Goal: Transaction & Acquisition: Purchase product/service

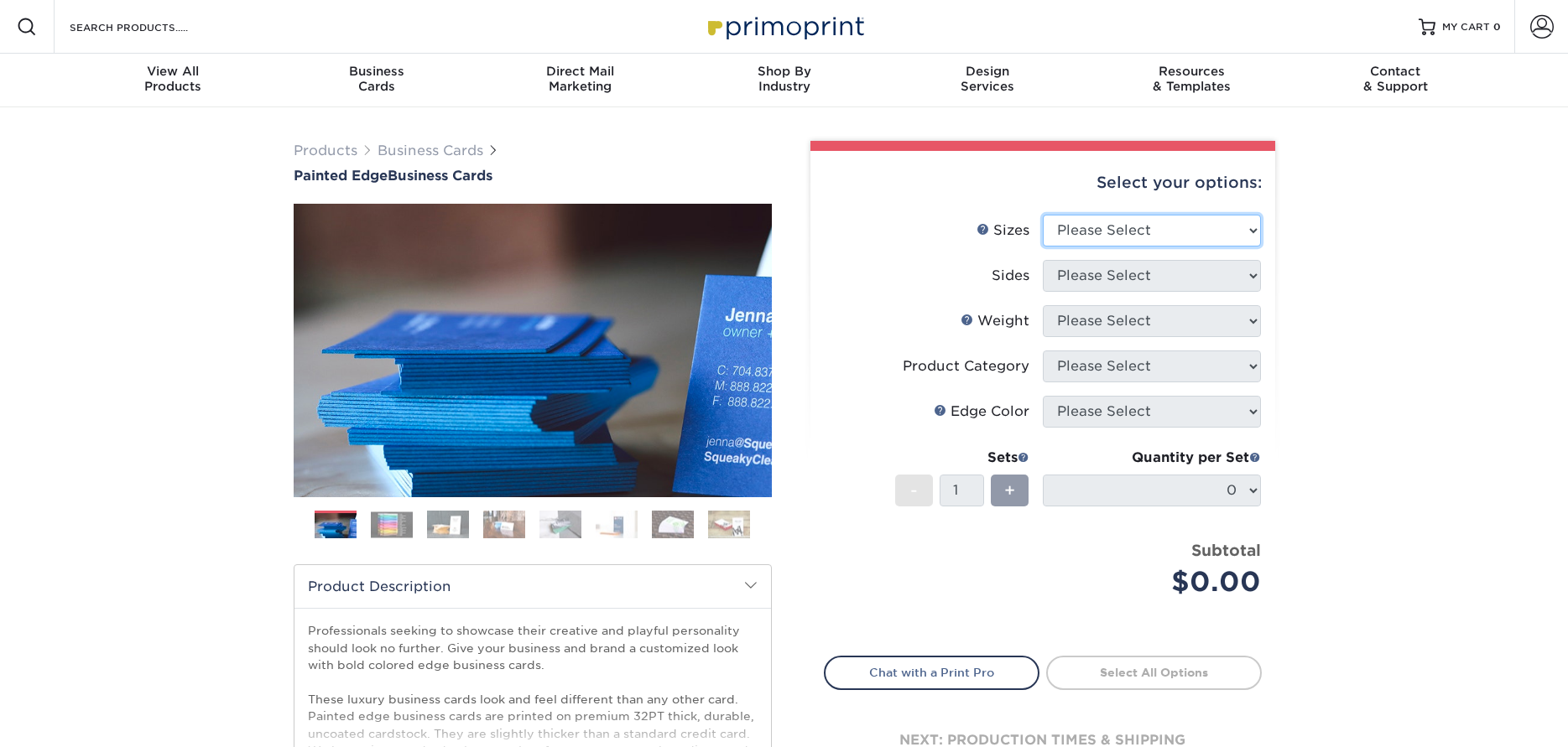
click at [1100, 228] on select "Please Select 2" x 3.5" - Standard 2.125" x 3.375" - European 2.5" x 2.5" - Squ…" at bounding box center [1152, 230] width 218 height 32
select select "2.00x3.50"
click at [1042, 214] on select "Please Select 2" x 3.5" - Standard 2.125" x 3.375" - European 2.5" x 2.5" - Squ…" at bounding box center [1152, 230] width 218 height 32
click at [1138, 229] on select "Please Select 2" x 3.5" - Standard 2.125" x 3.375" - European 2.5" x 2.5" - Squ…" at bounding box center [1152, 230] width 218 height 32
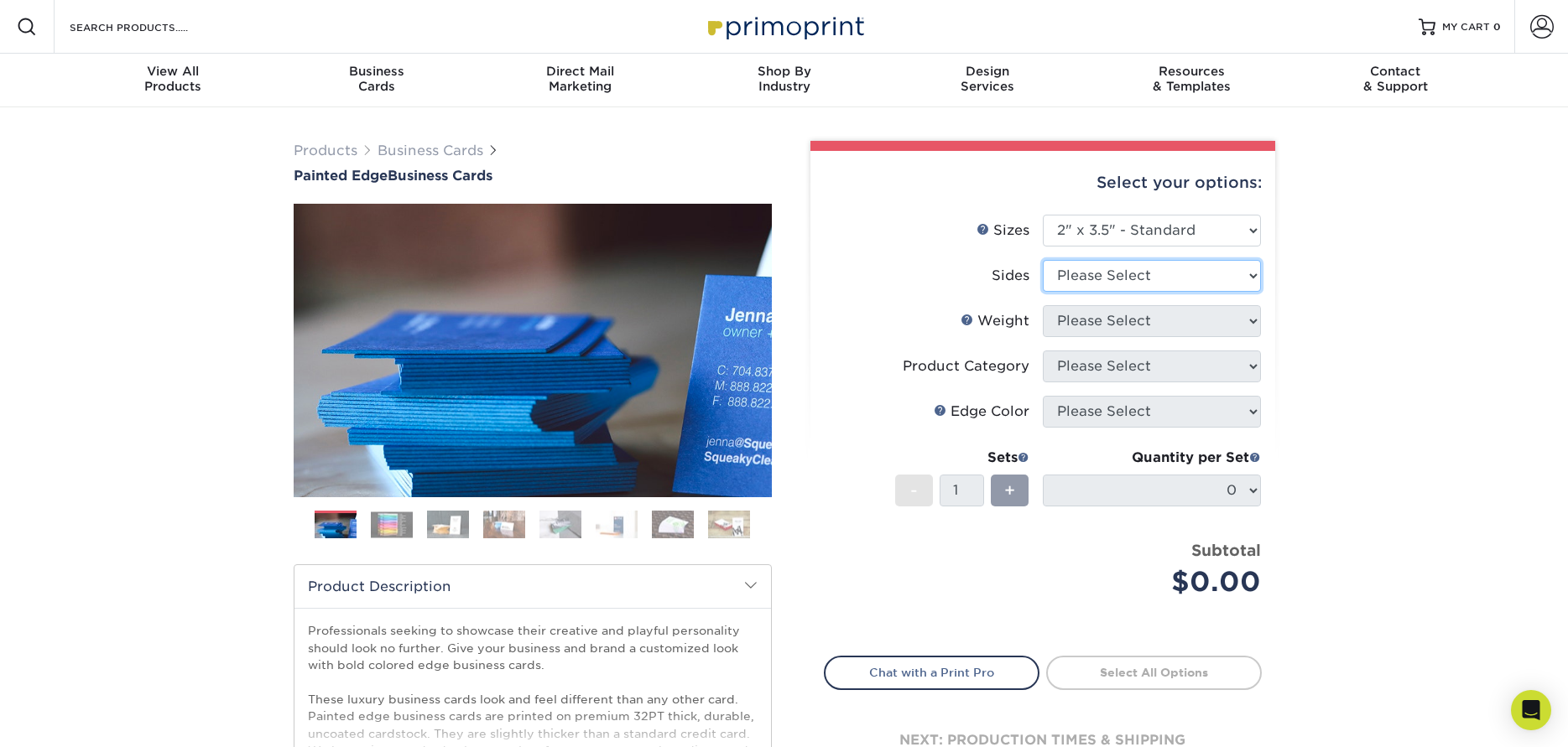
click at [1119, 274] on select "Please Select Print Both Sides Print Front Only" at bounding box center [1152, 276] width 218 height 32
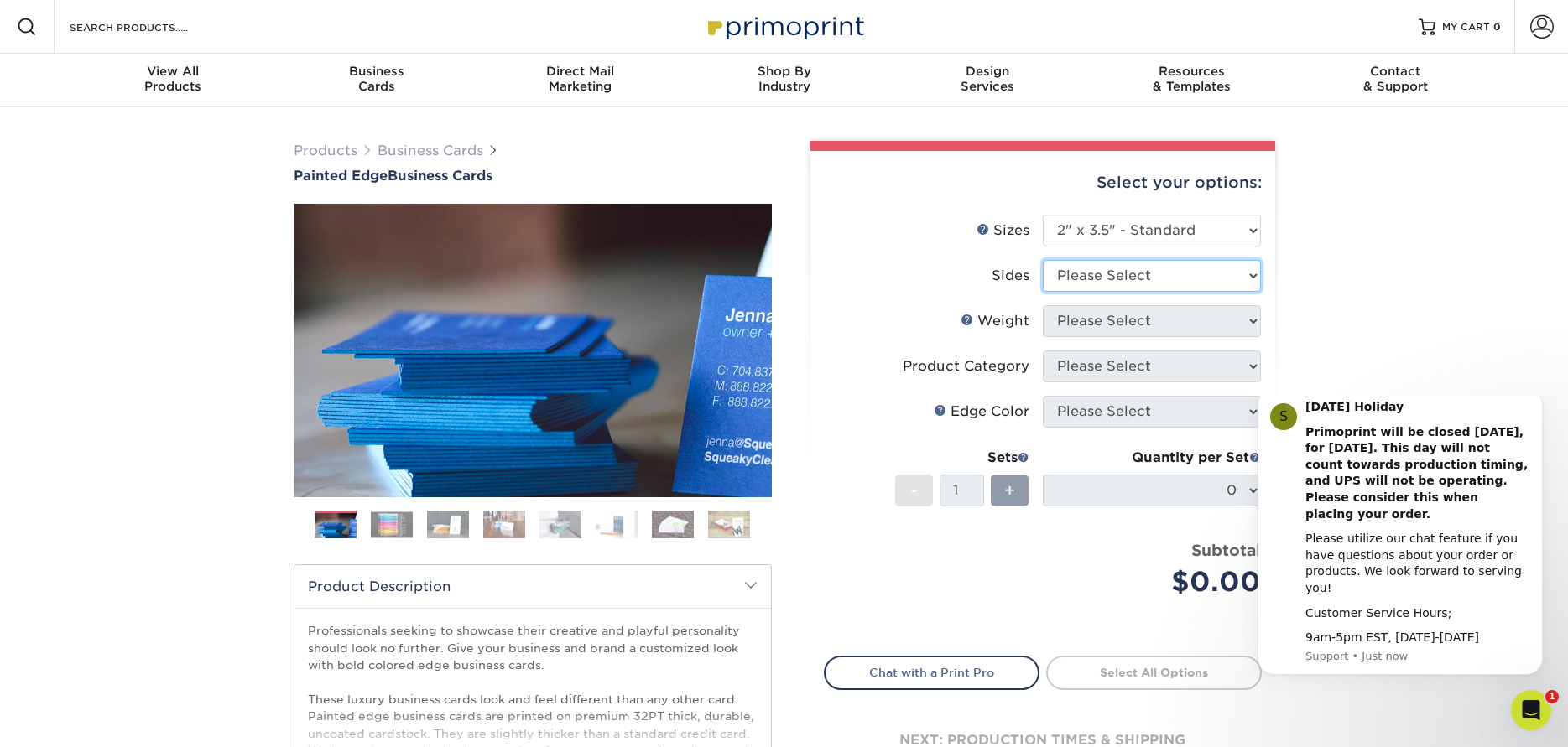
select select "13abbda7-1d64-4f25-8bb2-c179b224825d"
click at [1042, 260] on select "Please Select Print Both Sides Print Front Only" at bounding box center [1152, 276] width 218 height 32
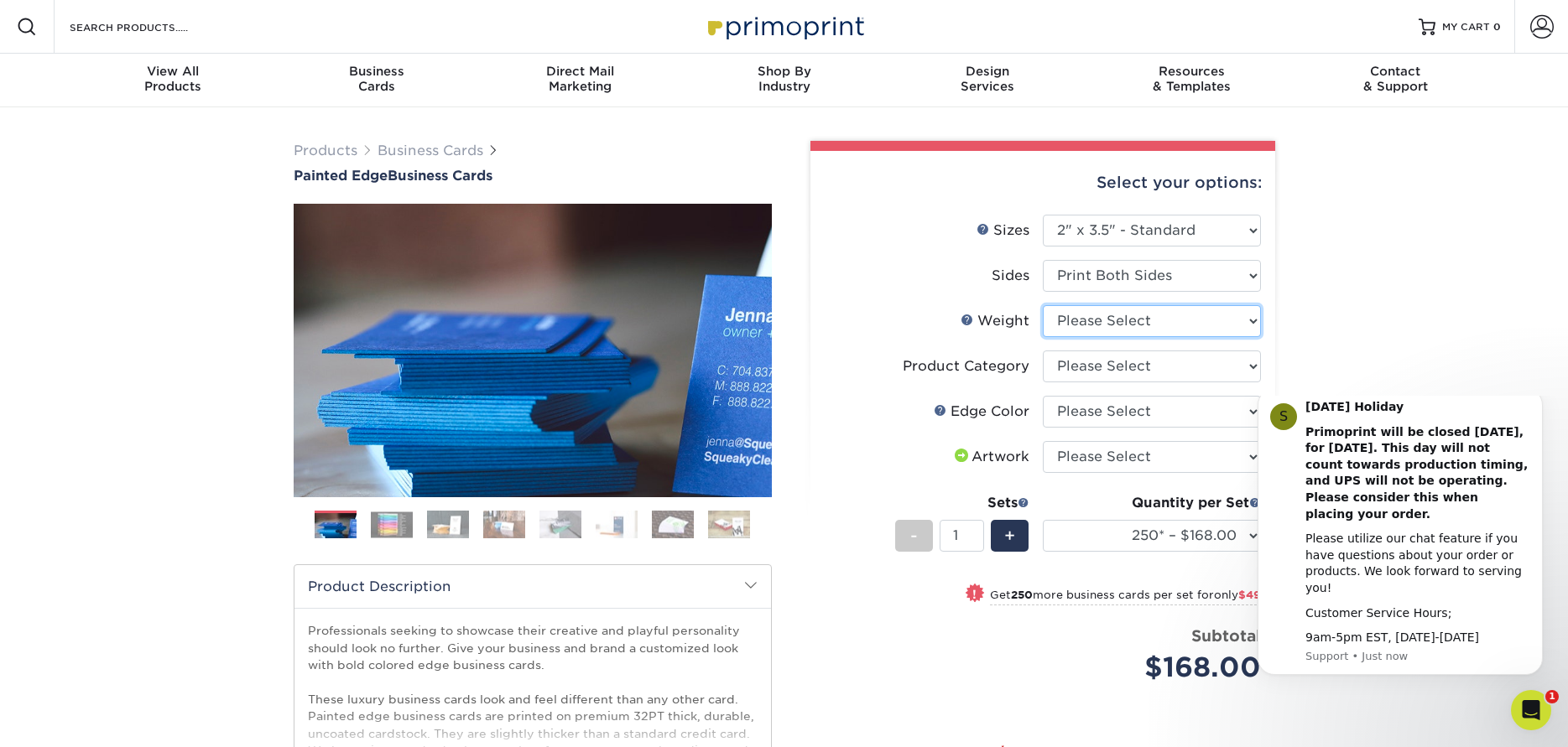
click at [1126, 325] on select "Please Select 32PTUC" at bounding box center [1152, 321] width 218 height 32
select select "32PTUC"
click at [1042, 305] on select "Please Select 32PTUC" at bounding box center [1152, 321] width 218 height 32
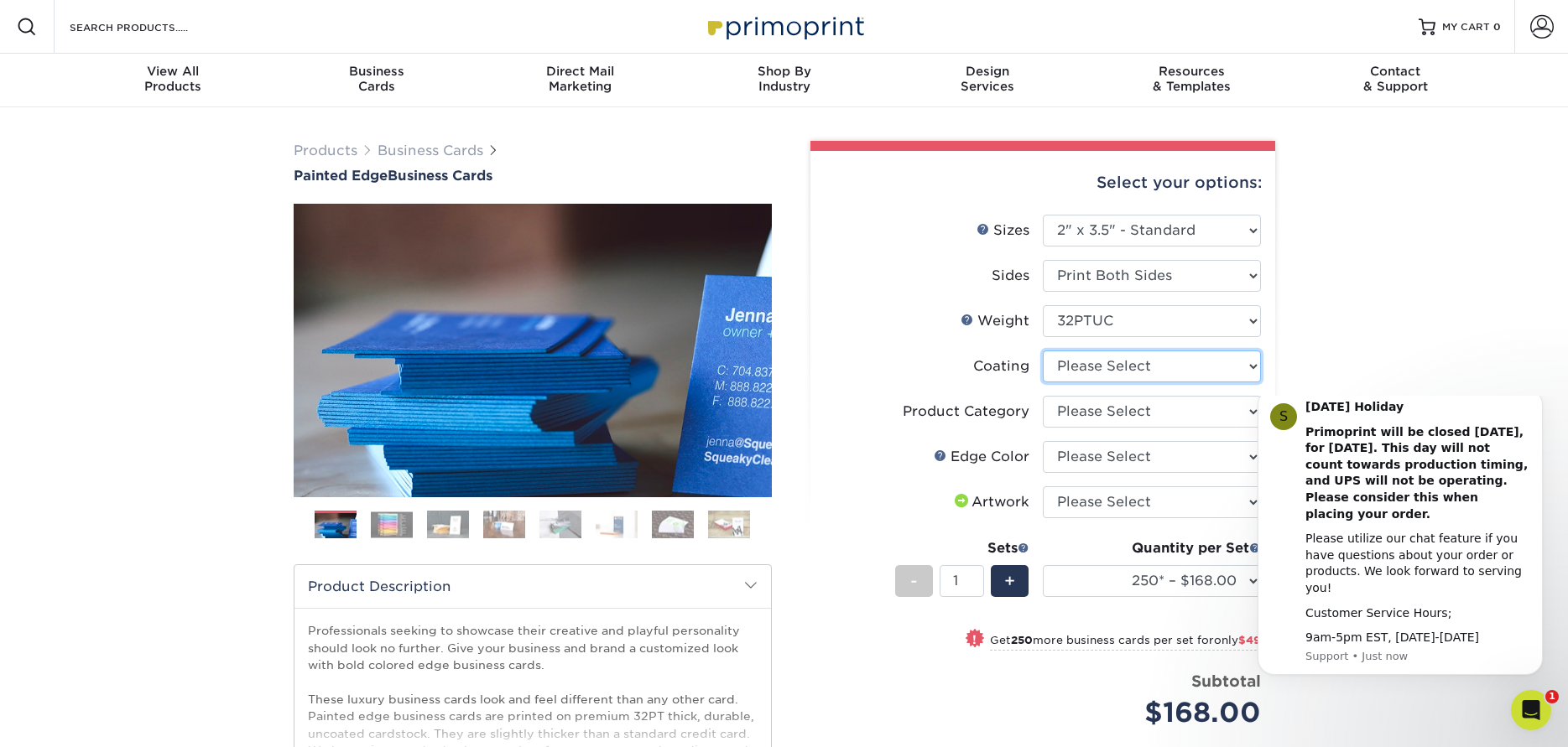
click at [1105, 374] on select at bounding box center [1152, 367] width 218 height 32
select select "3e7618de-abca-4bda-9f97-8b9129e913d8"
click at [1042, 351] on select at bounding box center [1152, 367] width 218 height 32
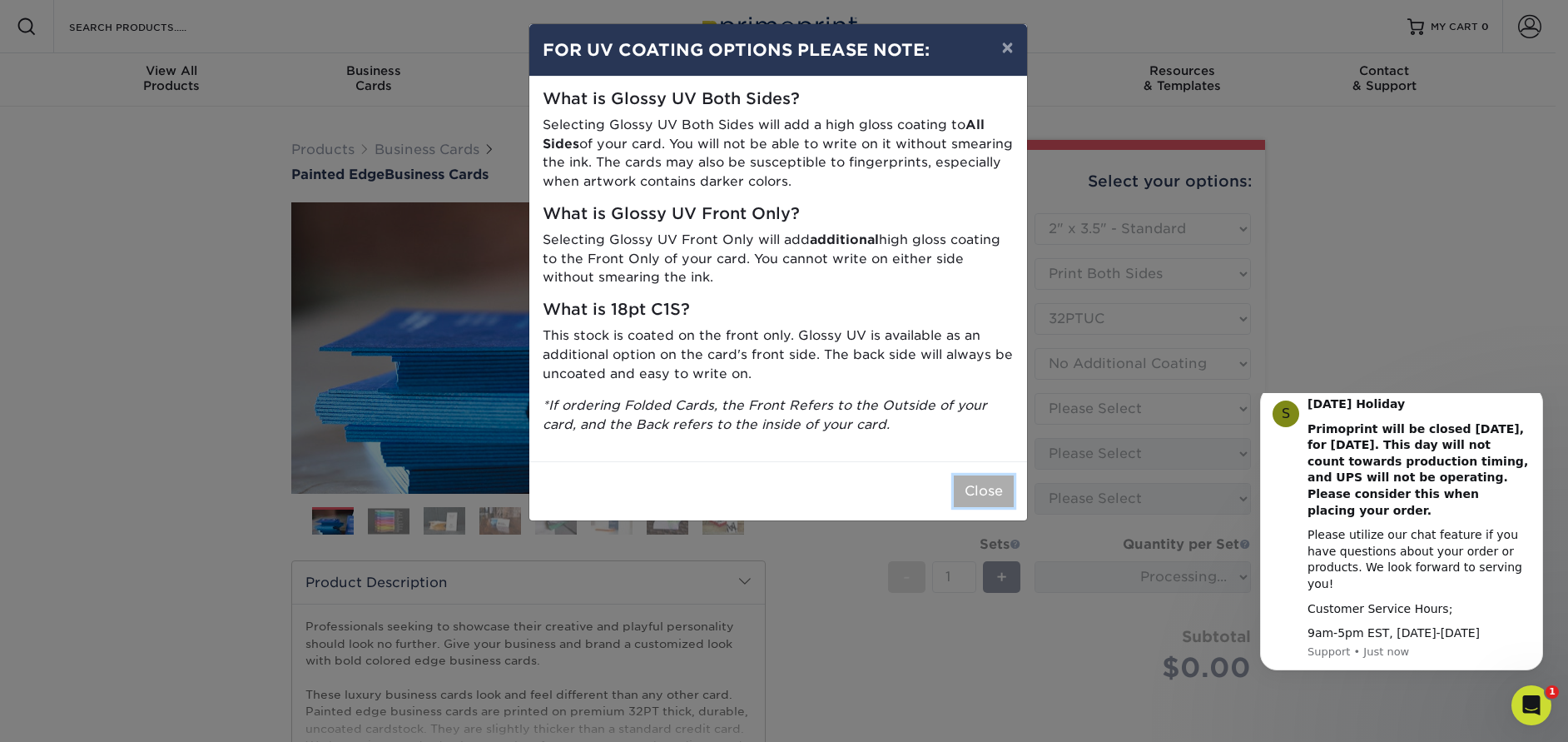
click at [990, 488] on button "Close" at bounding box center [984, 492] width 60 height 32
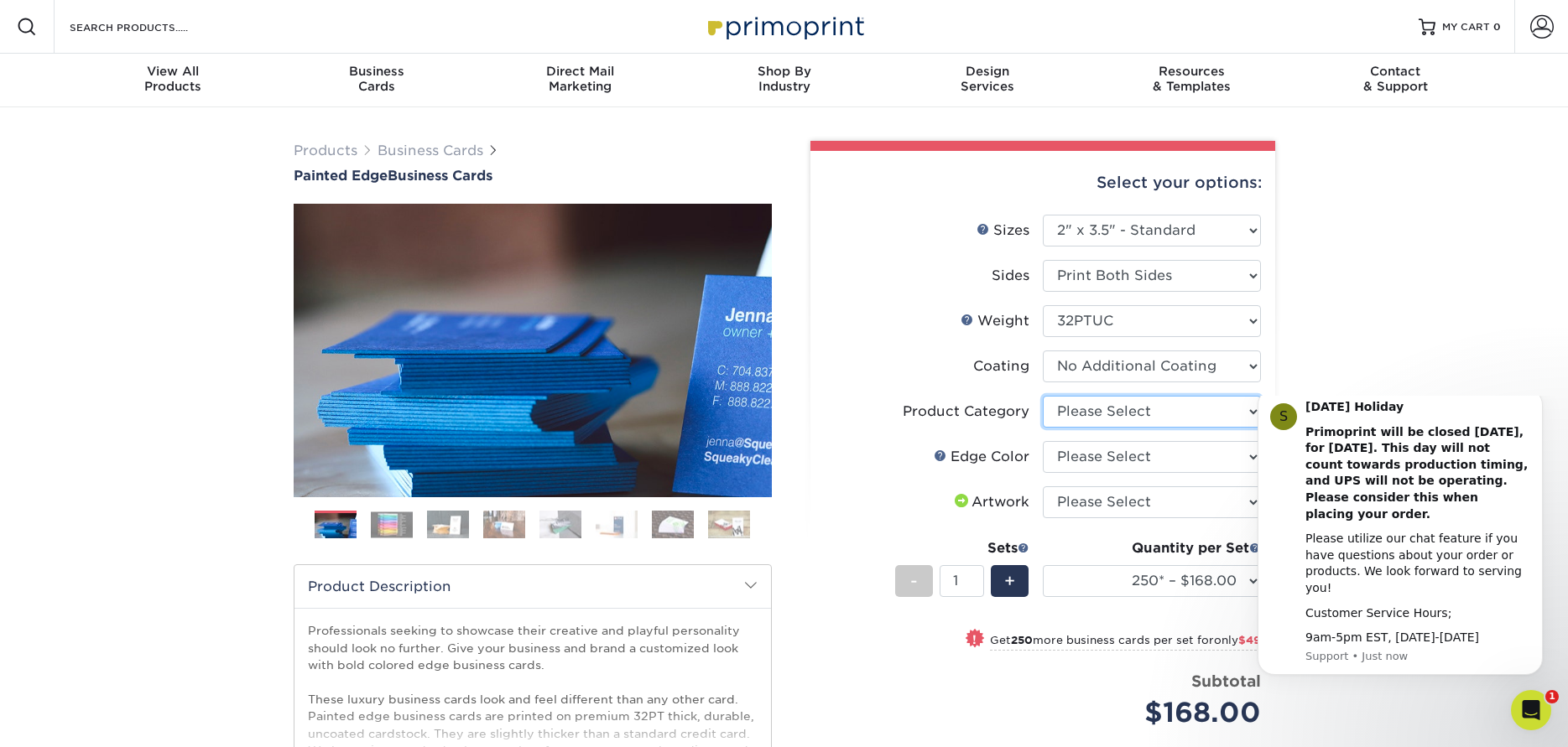
click at [1079, 416] on select "Please Select Business Cards" at bounding box center [1152, 411] width 218 height 32
select select "3b5148f1-0588-4f88-a218-97bcfdce65c1"
click at [1042, 395] on select "Please Select Business Cards" at bounding box center [1152, 411] width 218 height 32
click at [1090, 457] on select "Please Select Charcoal Black Brown Blue Pearlescent Blue Pearlescent Gold Pearl…" at bounding box center [1152, 457] width 218 height 32
select select "a1dd4f78-e5b3-498e-8232-956f7b80f10f"
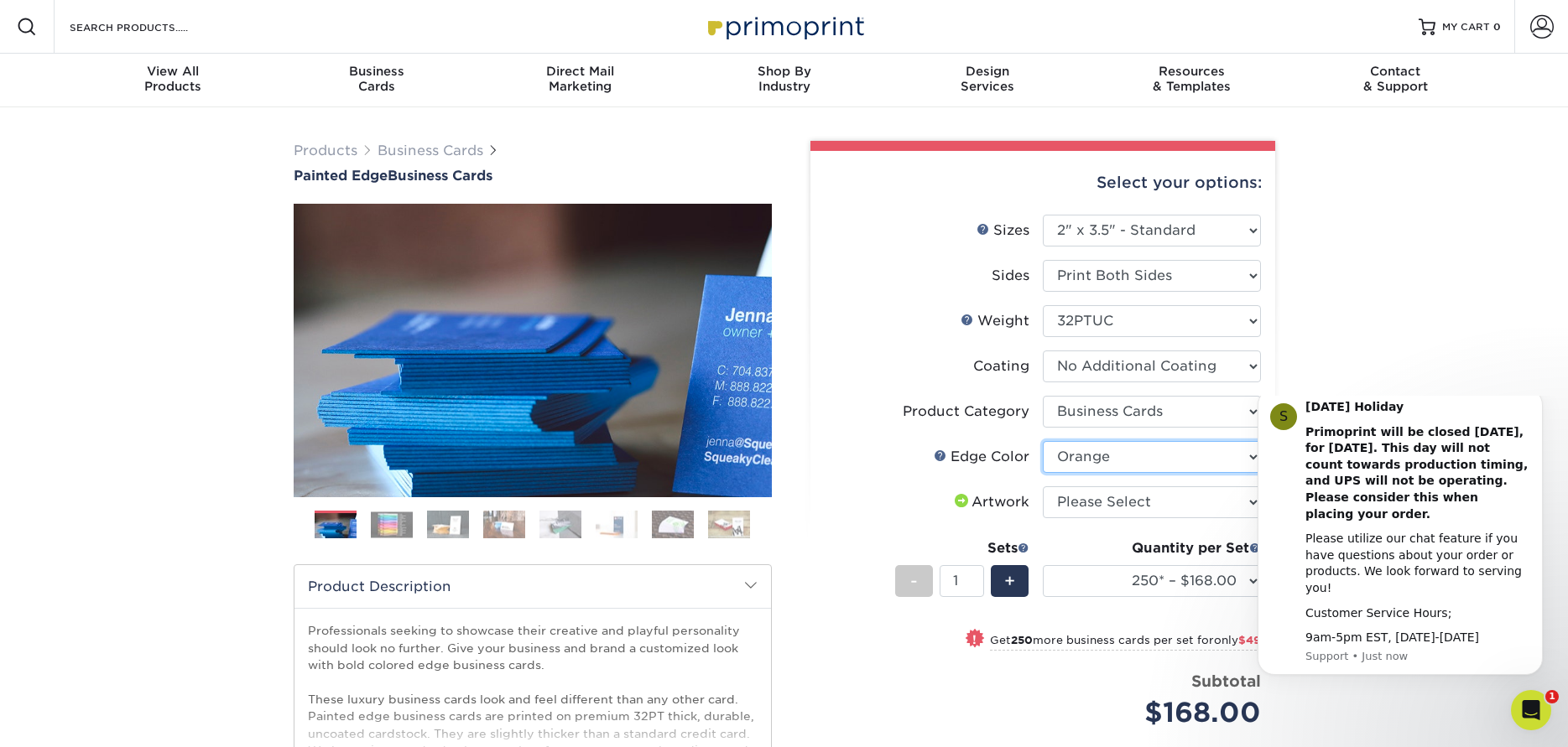
click at [1042, 441] on select "Please Select Charcoal Black Brown Blue Pearlescent Blue Pearlescent Gold Pearl…" at bounding box center [1152, 457] width 218 height 32
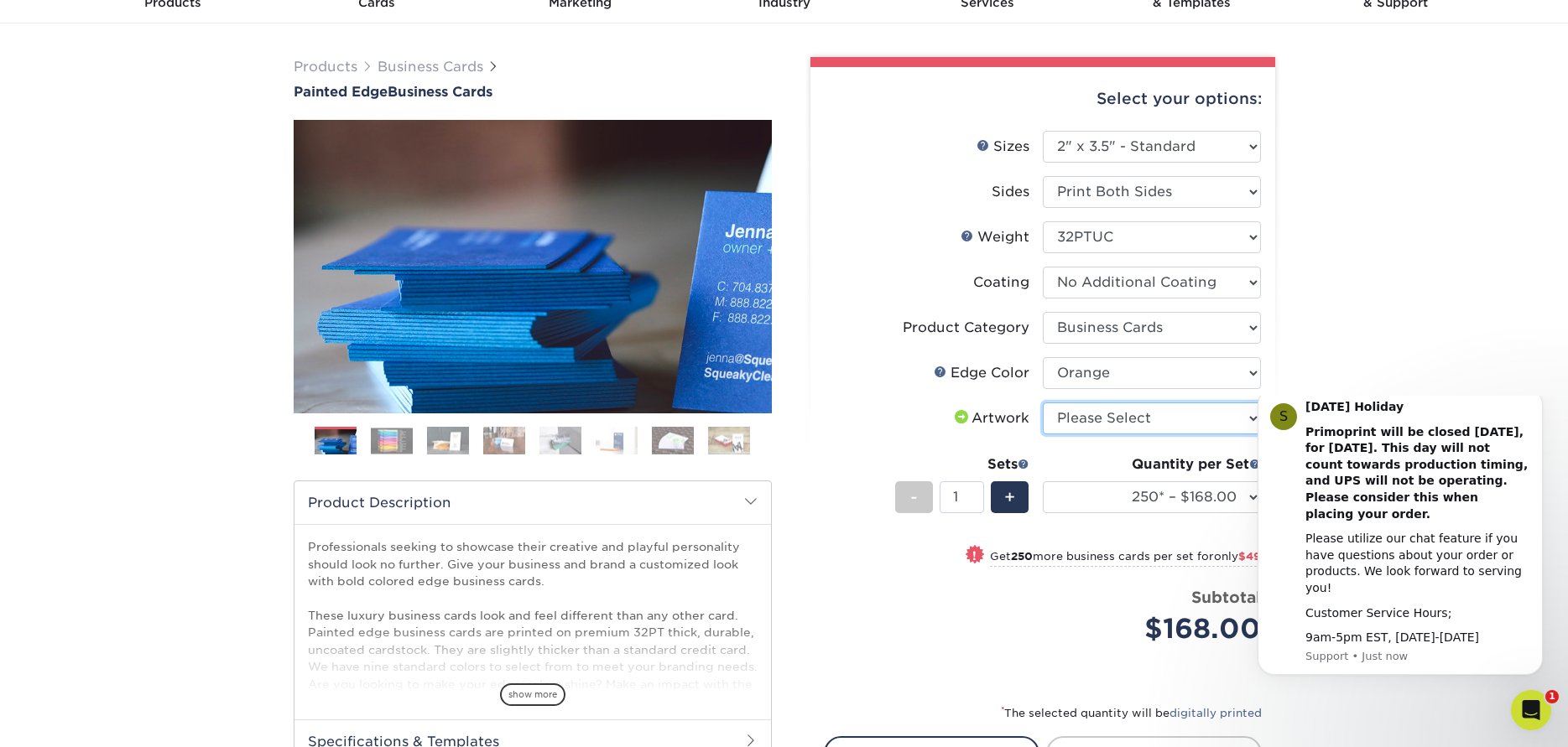
click at [1091, 422] on select "Please Select I will upload files I need a design - $100" at bounding box center [1152, 418] width 218 height 32
select select "upload"
click at [1042, 402] on select "Please Select I will upload files I need a design - $100" at bounding box center [1152, 418] width 218 height 32
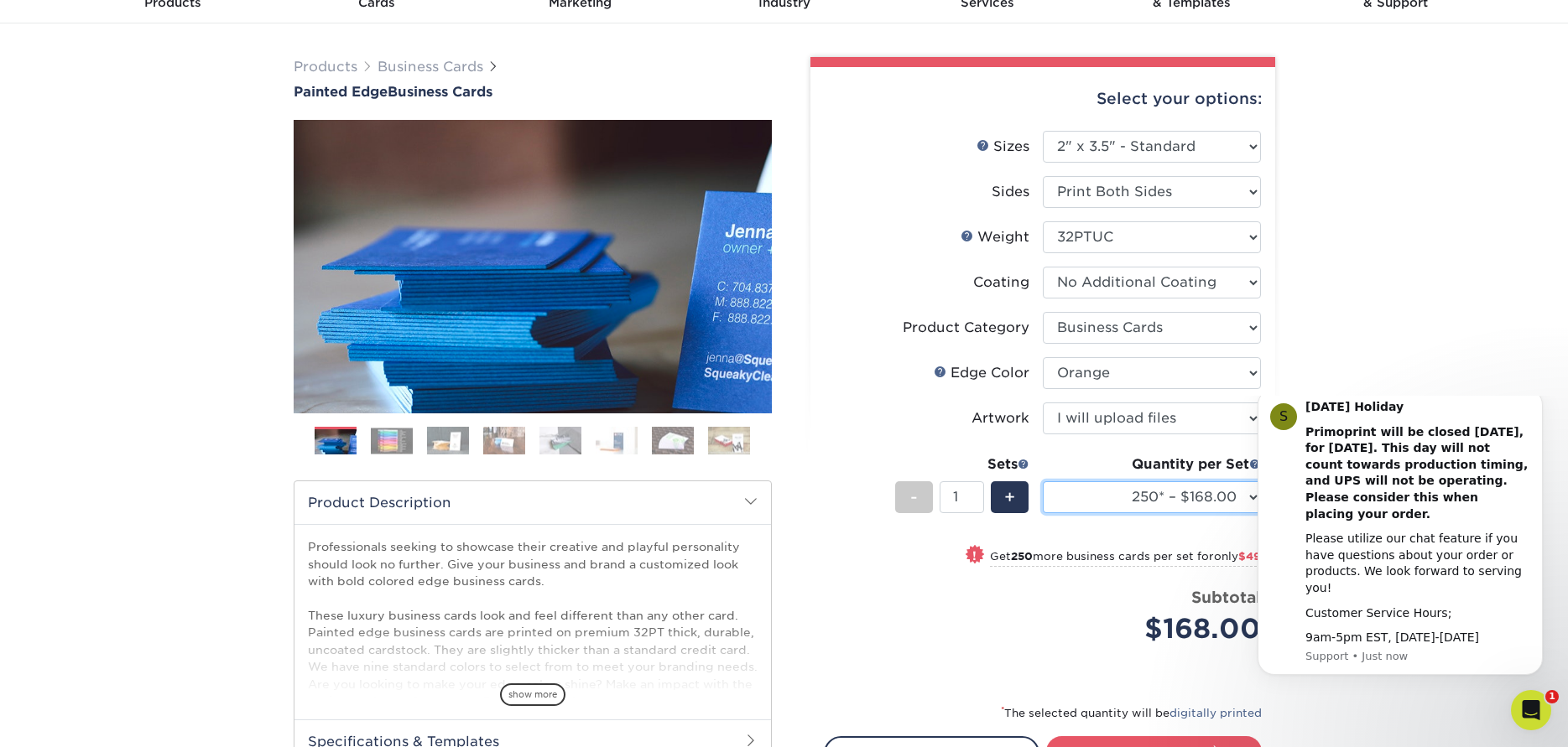
click at [1109, 498] on select "250* – $168.00 500* – $217.00 1000* – $339.00" at bounding box center [1152, 498] width 218 height 32
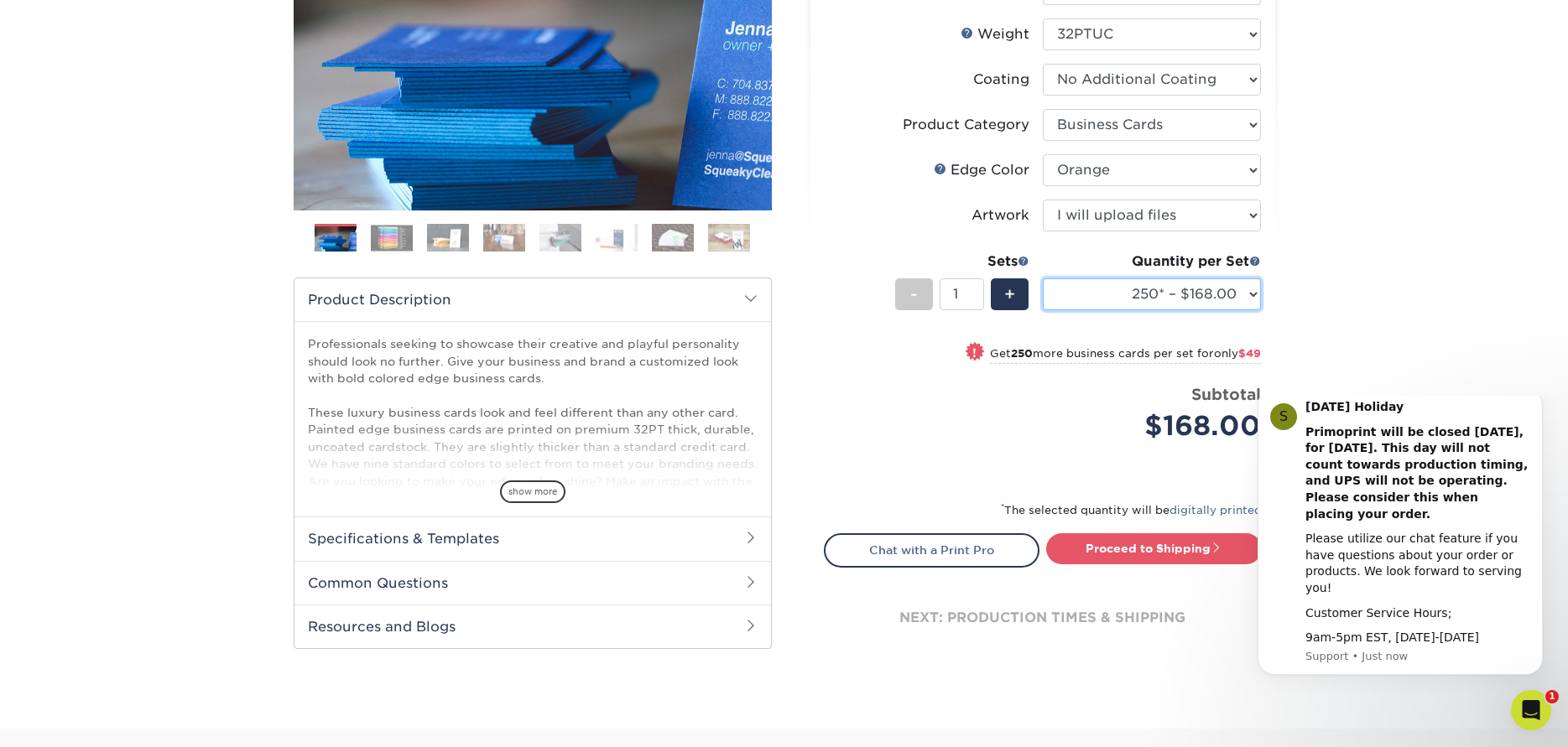
scroll to position [336, 0]
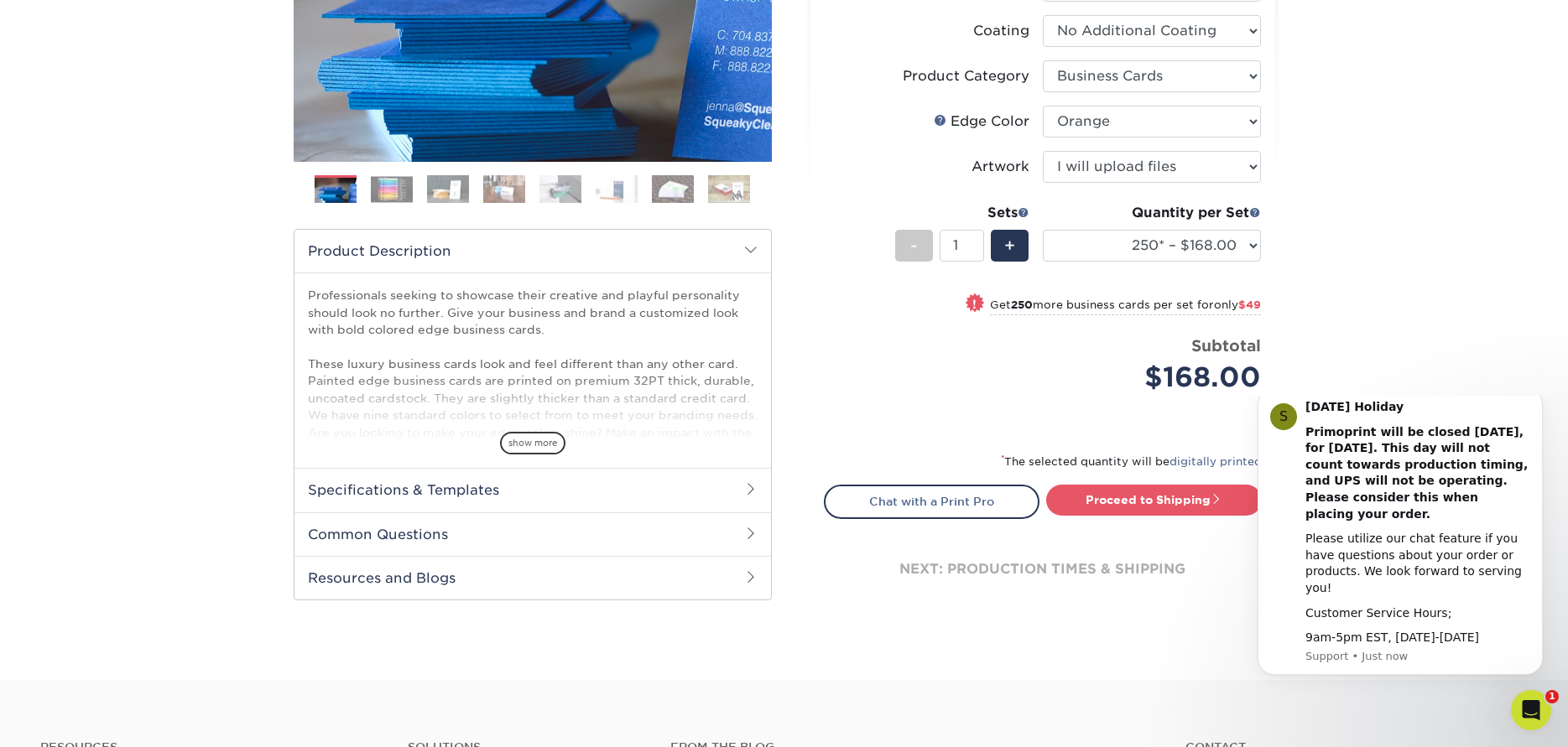
click at [387, 177] on img at bounding box center [392, 189] width 42 height 26
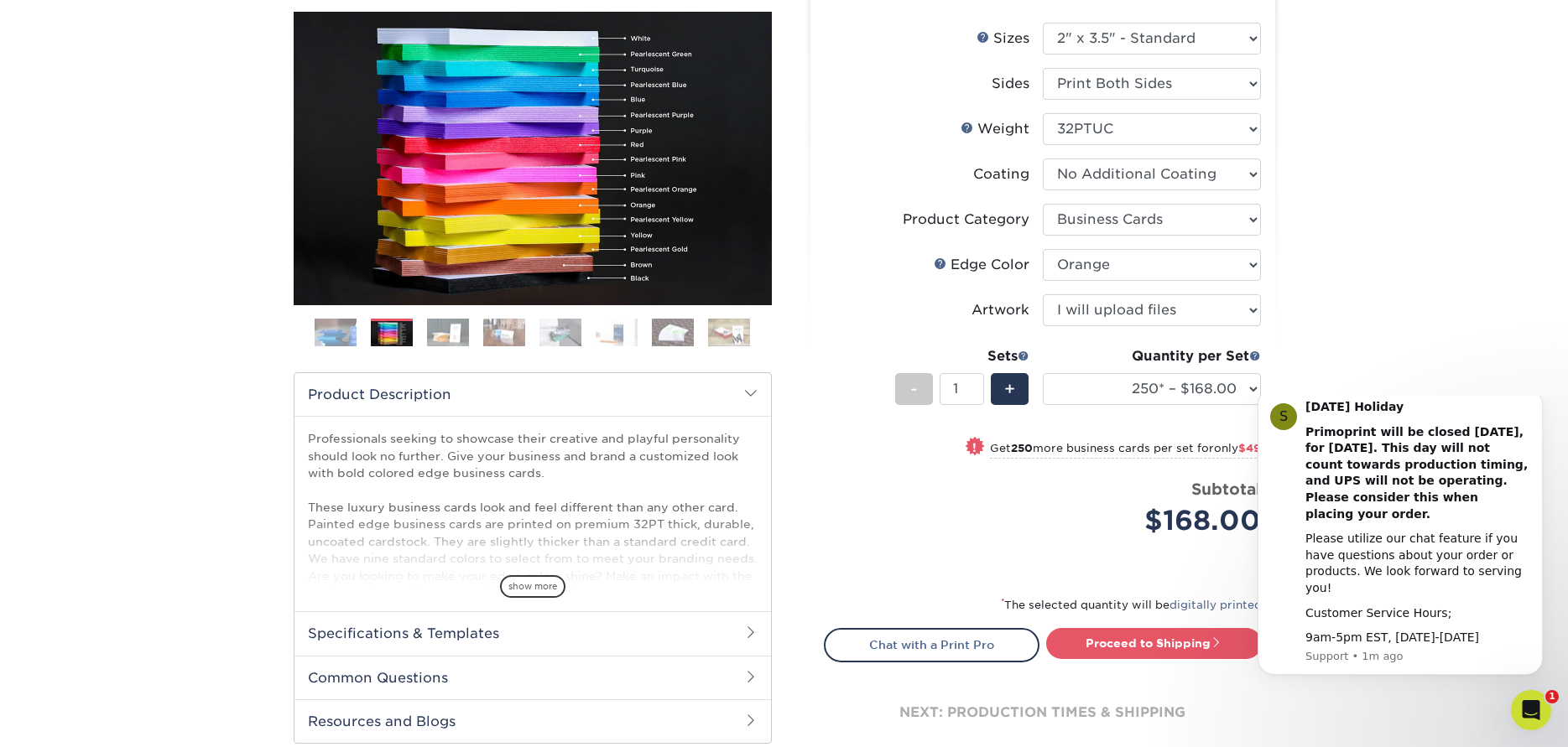
scroll to position [419, 0]
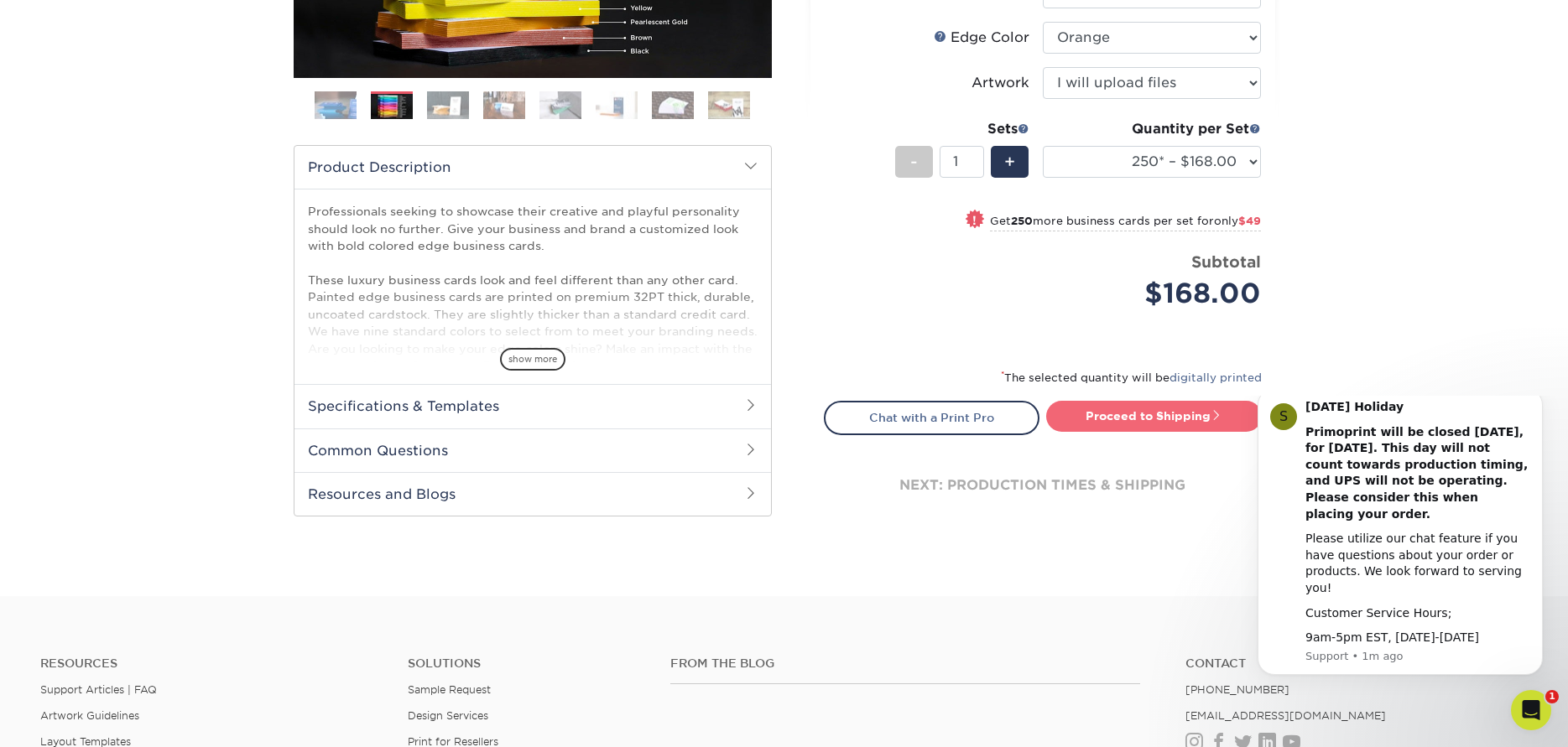
click at [1134, 417] on link "Proceed to Shipping" at bounding box center [1153, 416] width 215 height 30
type input "Set 1"
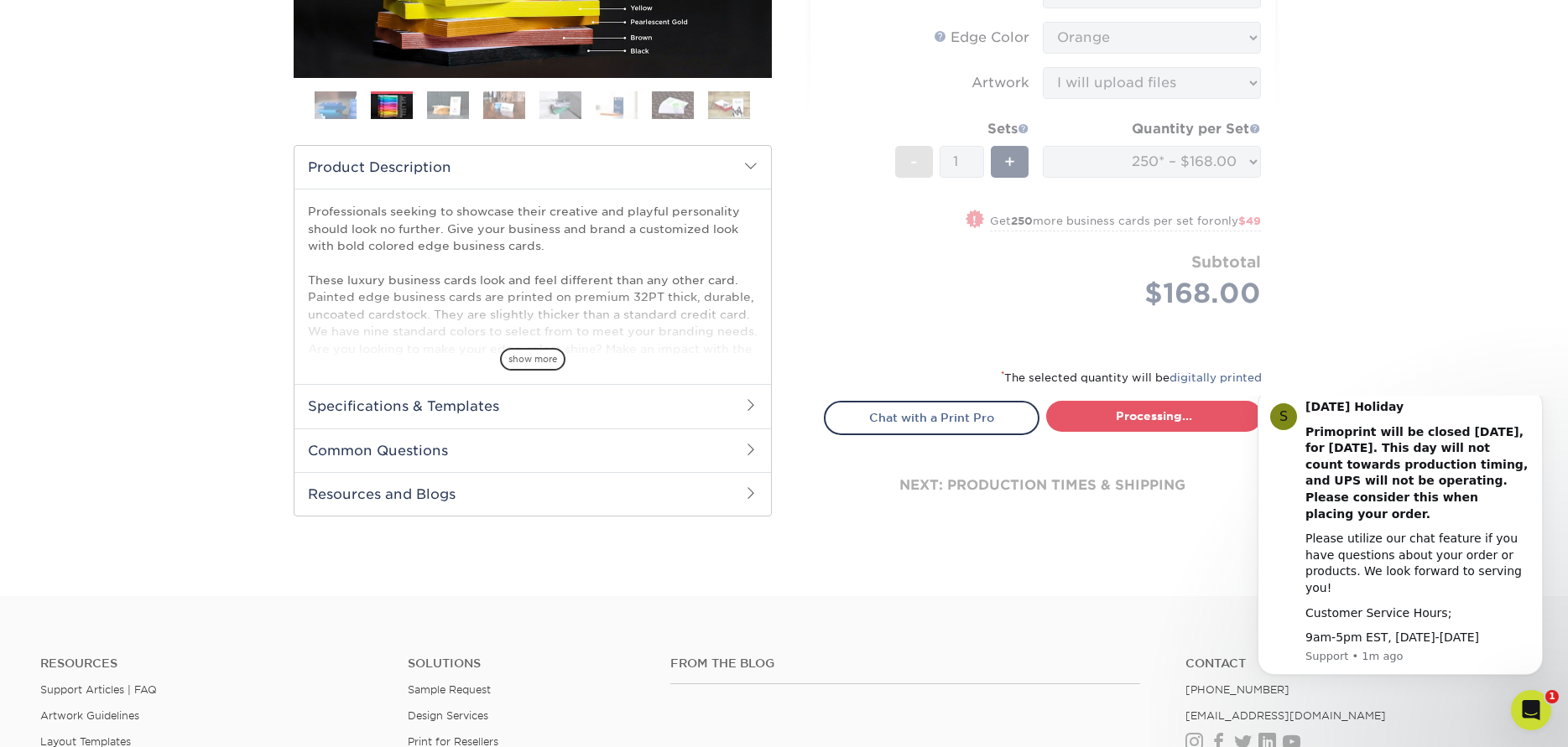
select select "b1d50ed3-fc81-464d-a1d8-d1915fbce704"
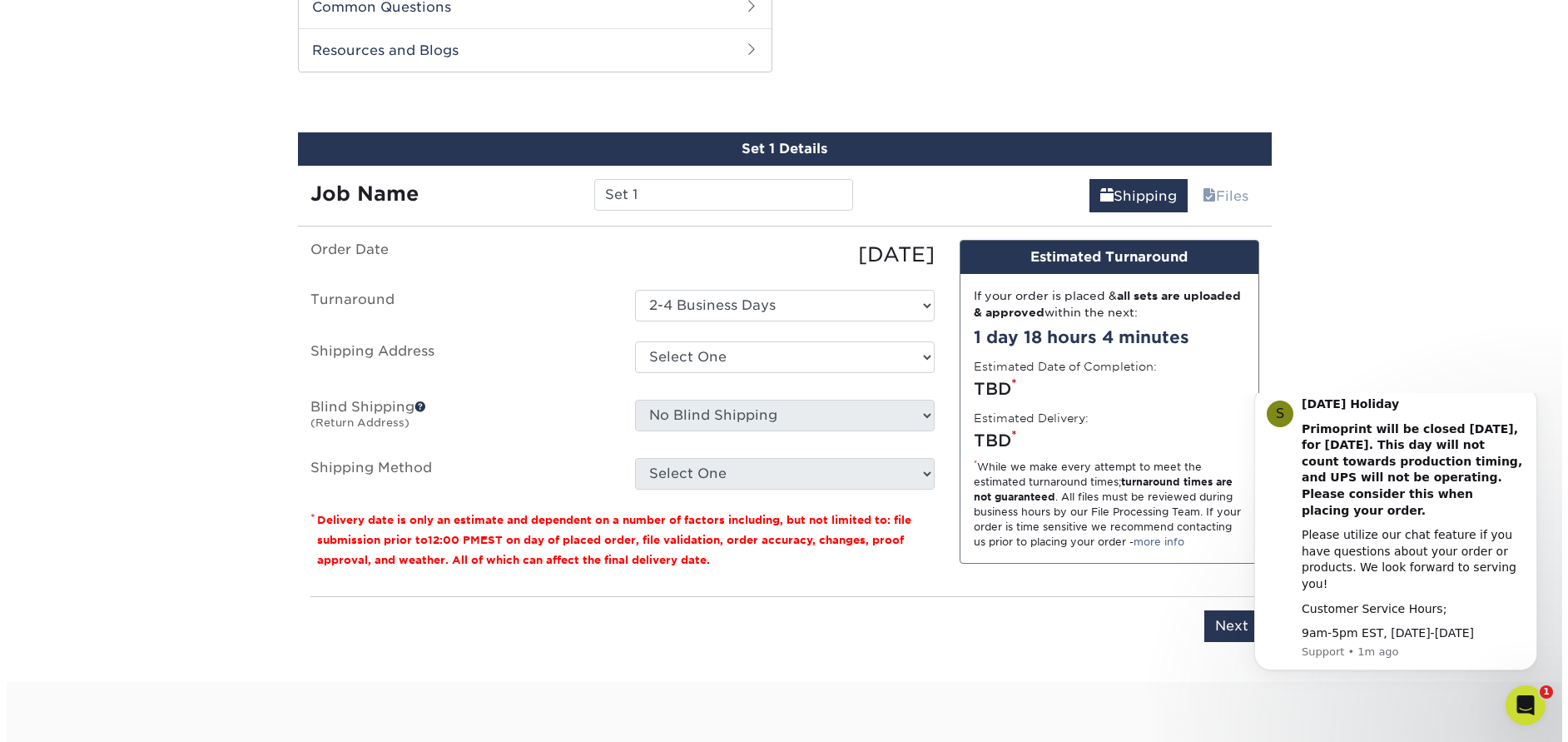
scroll to position [860, 0]
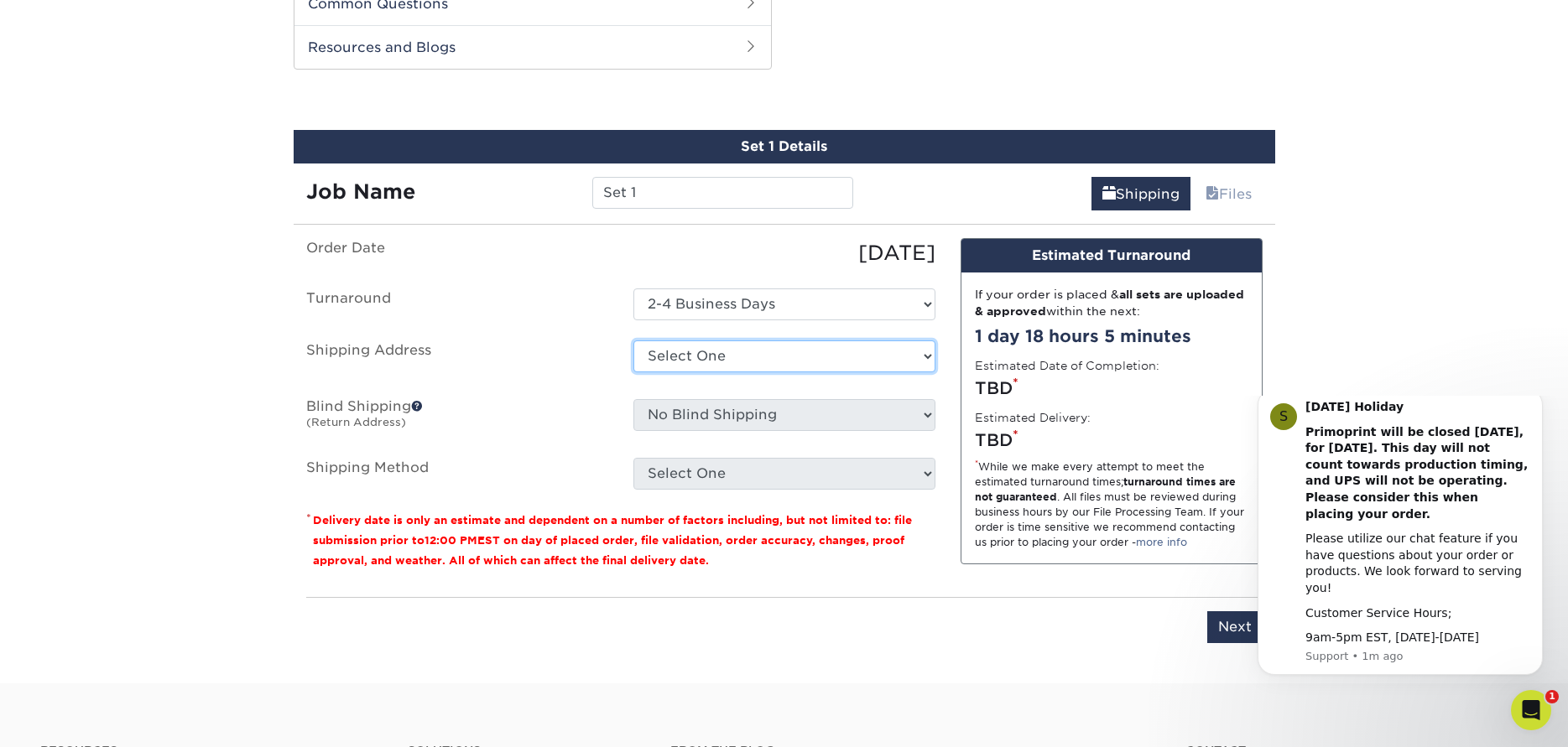
click at [825, 351] on select "Select One + Add New Address - Login" at bounding box center [784, 356] width 302 height 32
select select "newaddress"
click at [634, 340] on select "Select One + Add New Address - Login" at bounding box center [784, 356] width 302 height 32
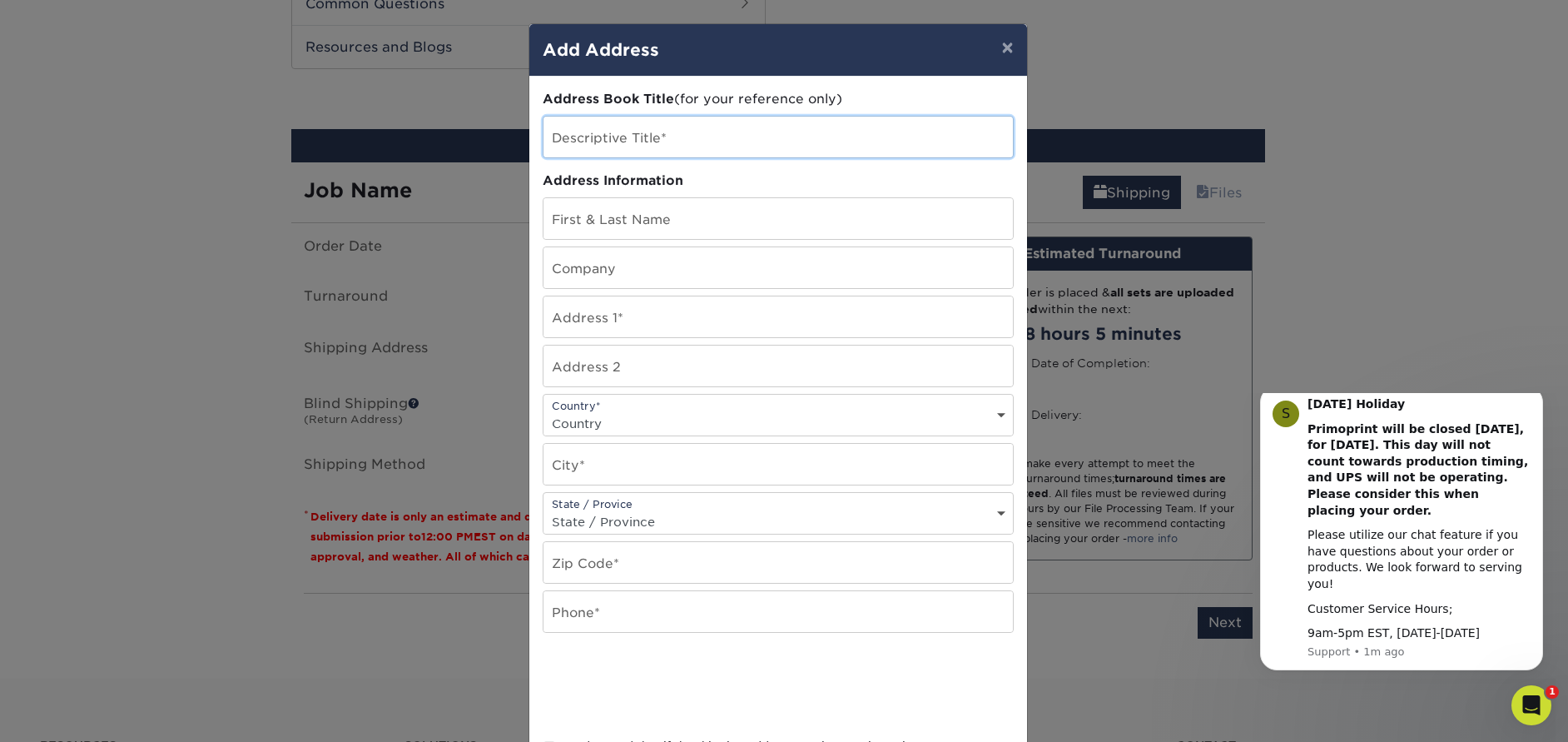
click at [679, 138] on input "text" at bounding box center [777, 137] width 470 height 40
type input "One Insurance Services"
type input "[PERSON_NAME]"
type input "One Insurance Services"
type input "[STREET_ADDRESS]"
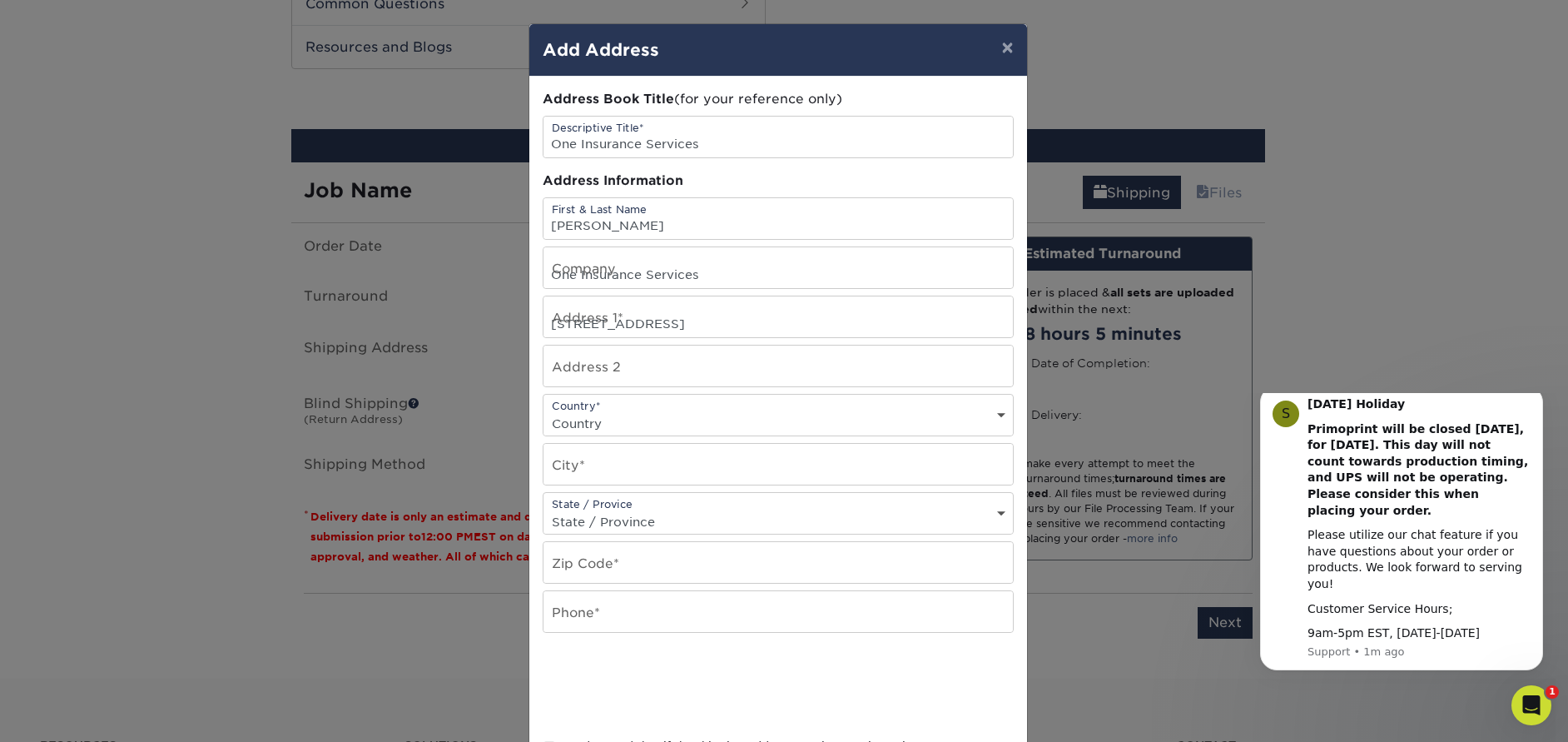
select select "US"
type input "Coral Gables"
select select "FL"
type input "33134"
type input "3054453535"
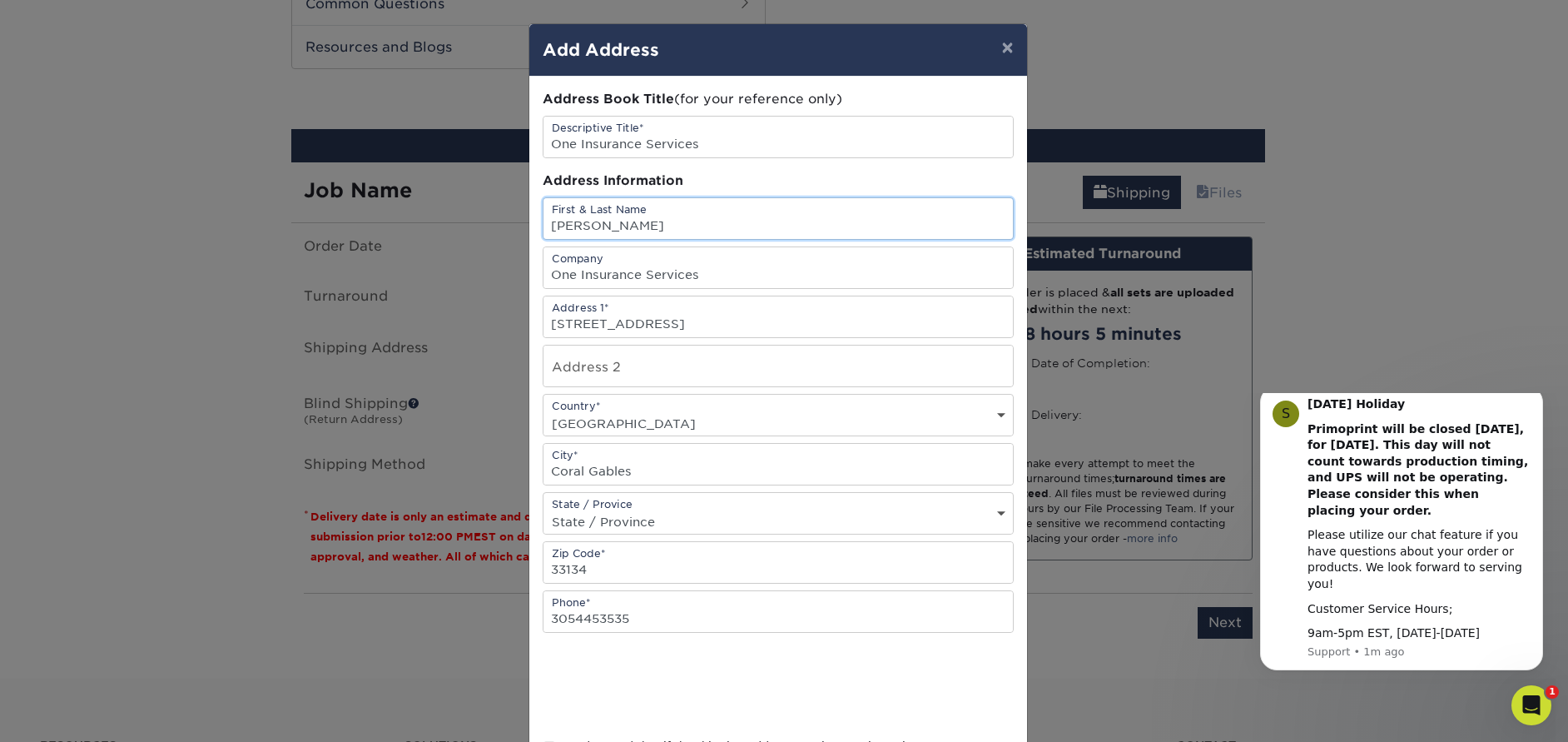
scroll to position [163, 0]
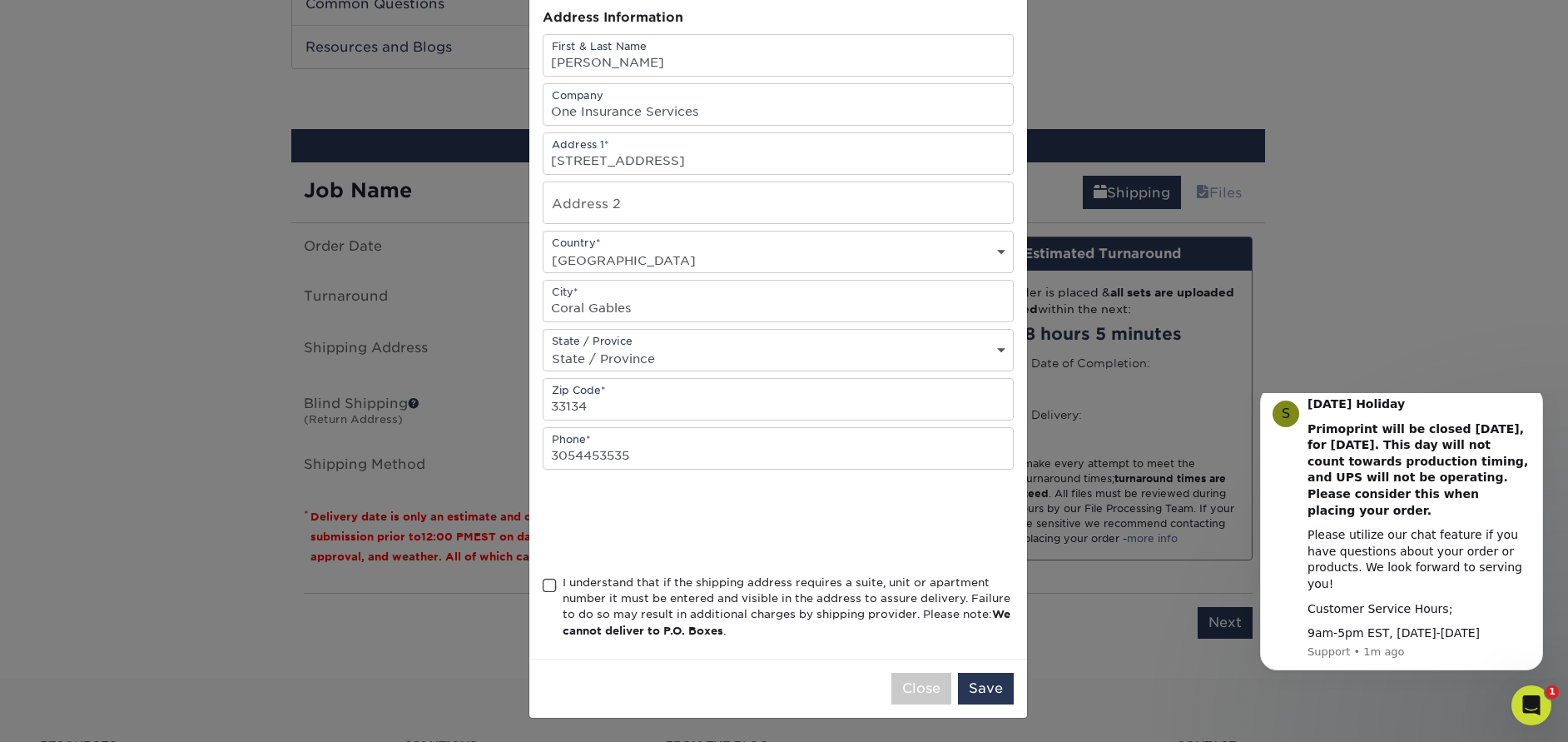
click at [543, 587] on span at bounding box center [550, 586] width 14 height 16
click at [0, 0] on input "I understand that if the shipping address requires a suite, unit or apartment n…" at bounding box center [0, 0] width 0 height 0
click at [997, 687] on button "Save" at bounding box center [985, 689] width 56 height 32
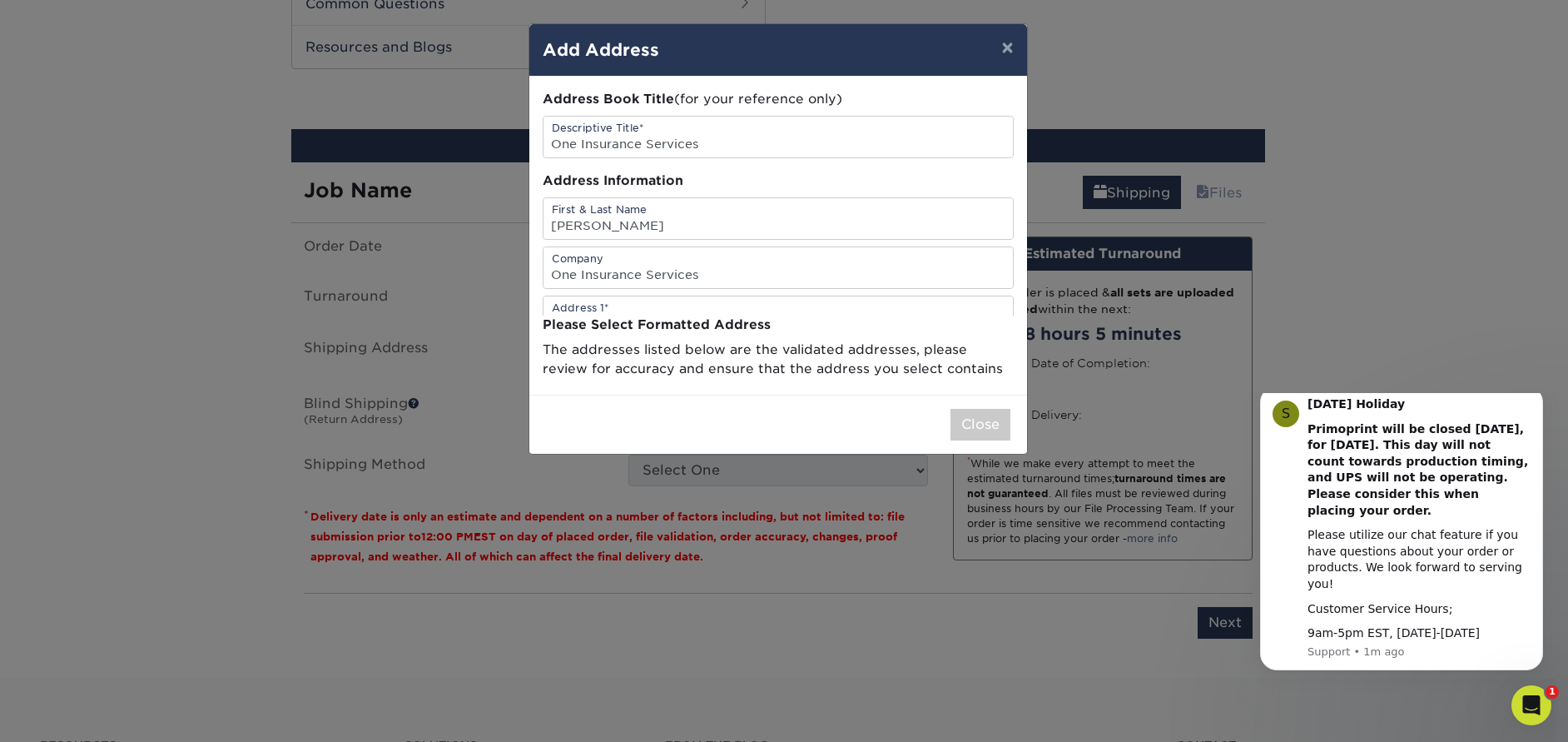
scroll to position [0, 0]
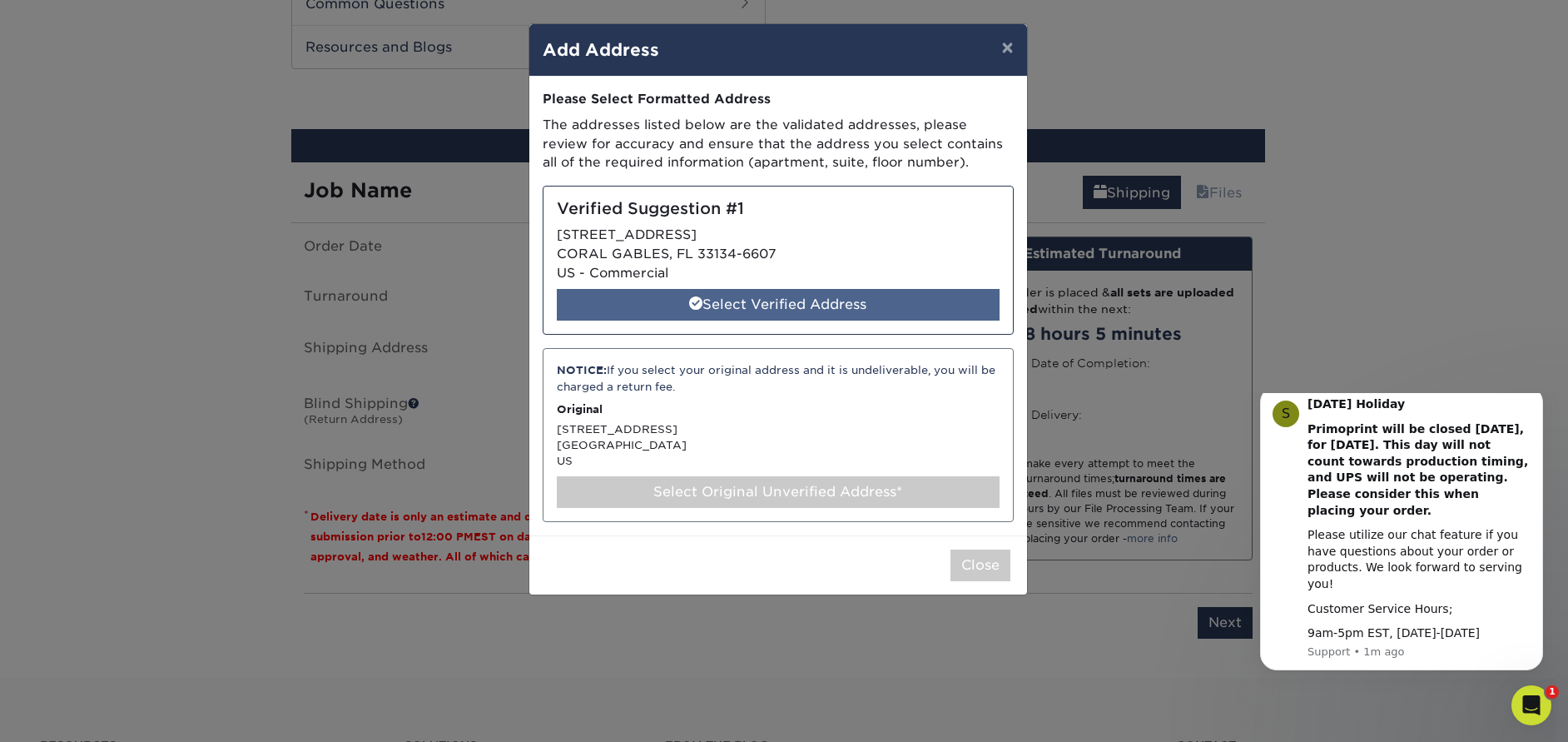
click at [797, 303] on div "Select Verified Address" at bounding box center [778, 305] width 442 height 32
select select "285579"
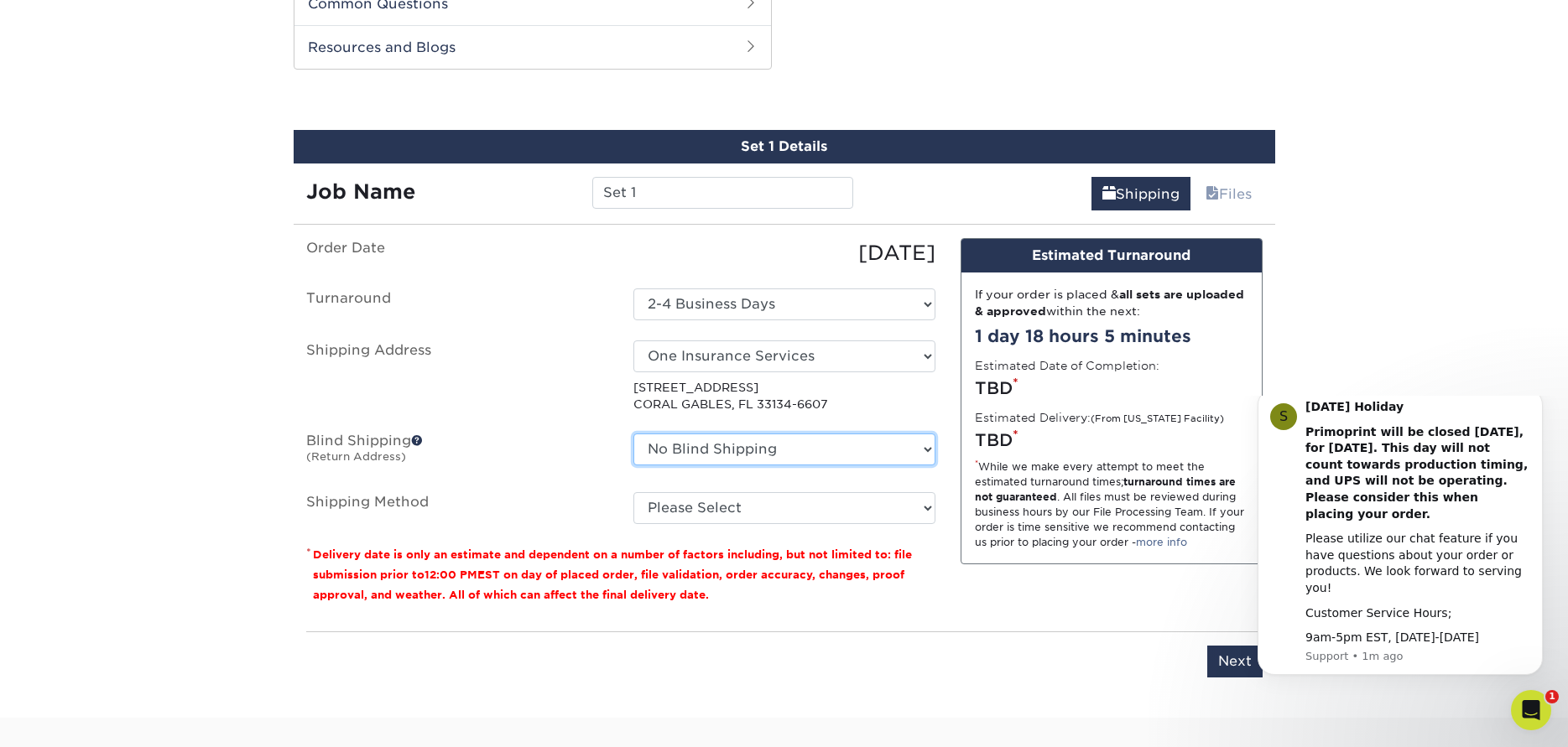
click at [692, 458] on select "No Blind Shipping + Add New Address" at bounding box center [784, 449] width 302 height 32
select select "newaddress"
click at [634, 433] on select "No Blind Shipping + Add New Address" at bounding box center [784, 449] width 302 height 32
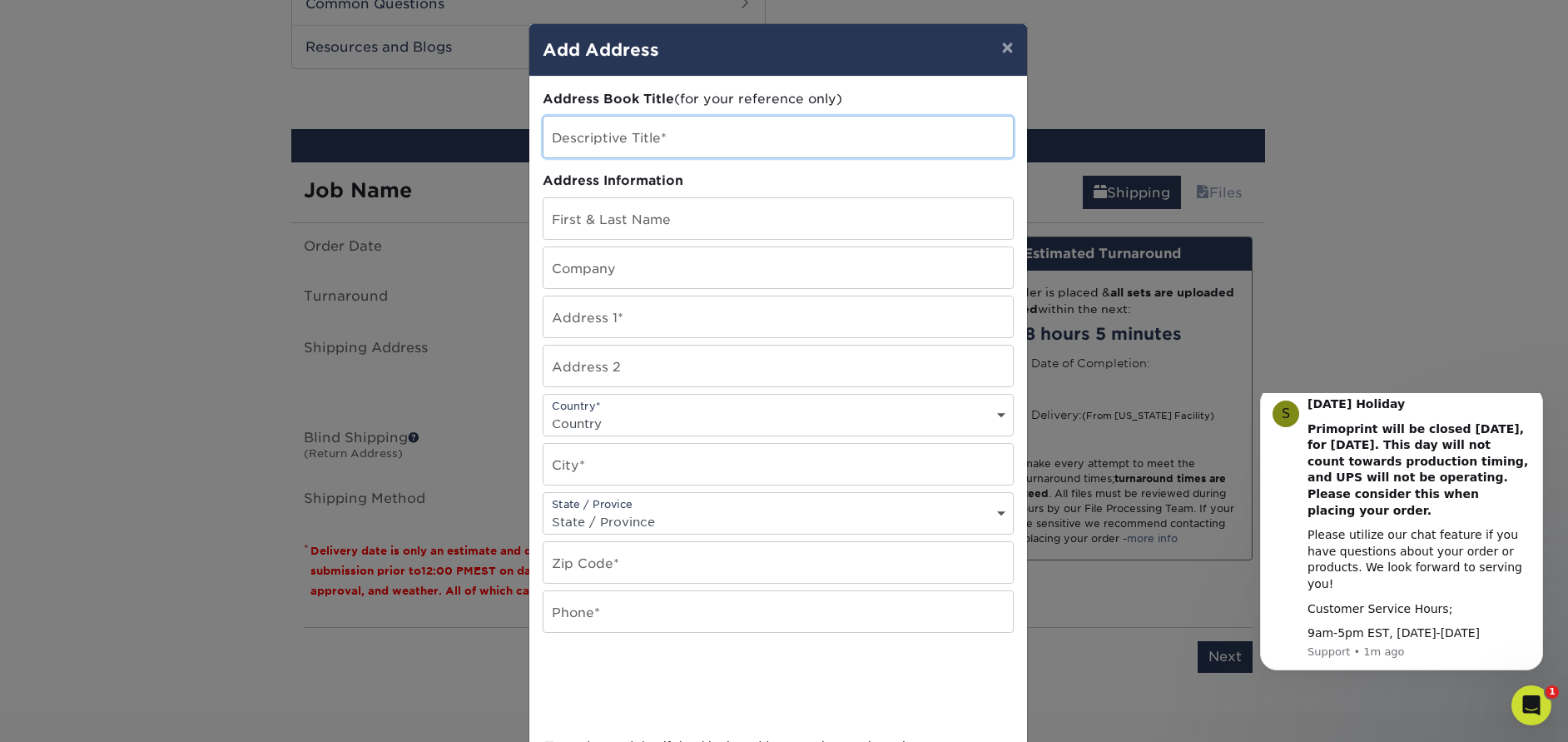
click at [637, 150] on input "text" at bounding box center [777, 137] width 470 height 40
type input "Winthrop Digital"
type input "Win"
type input "L"
click at [632, 234] on input "Win" at bounding box center [777, 218] width 470 height 40
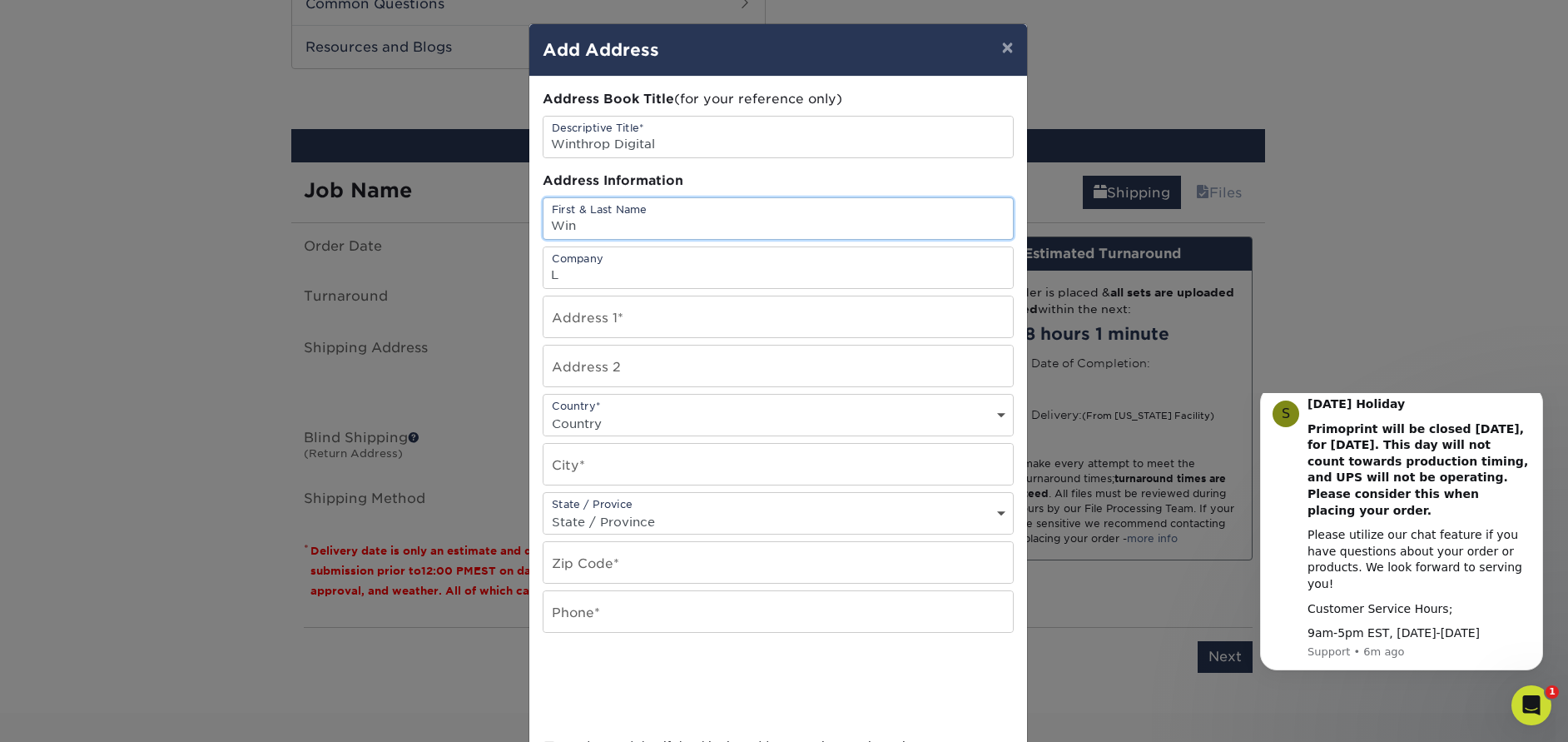
click at [607, 228] on input "Win" at bounding box center [777, 218] width 470 height 40
type input "Win [PERSON_NAME]"
type input "[STREET_ADDRESS]"
select select "US"
type input "[GEOGRAPHIC_DATA]"
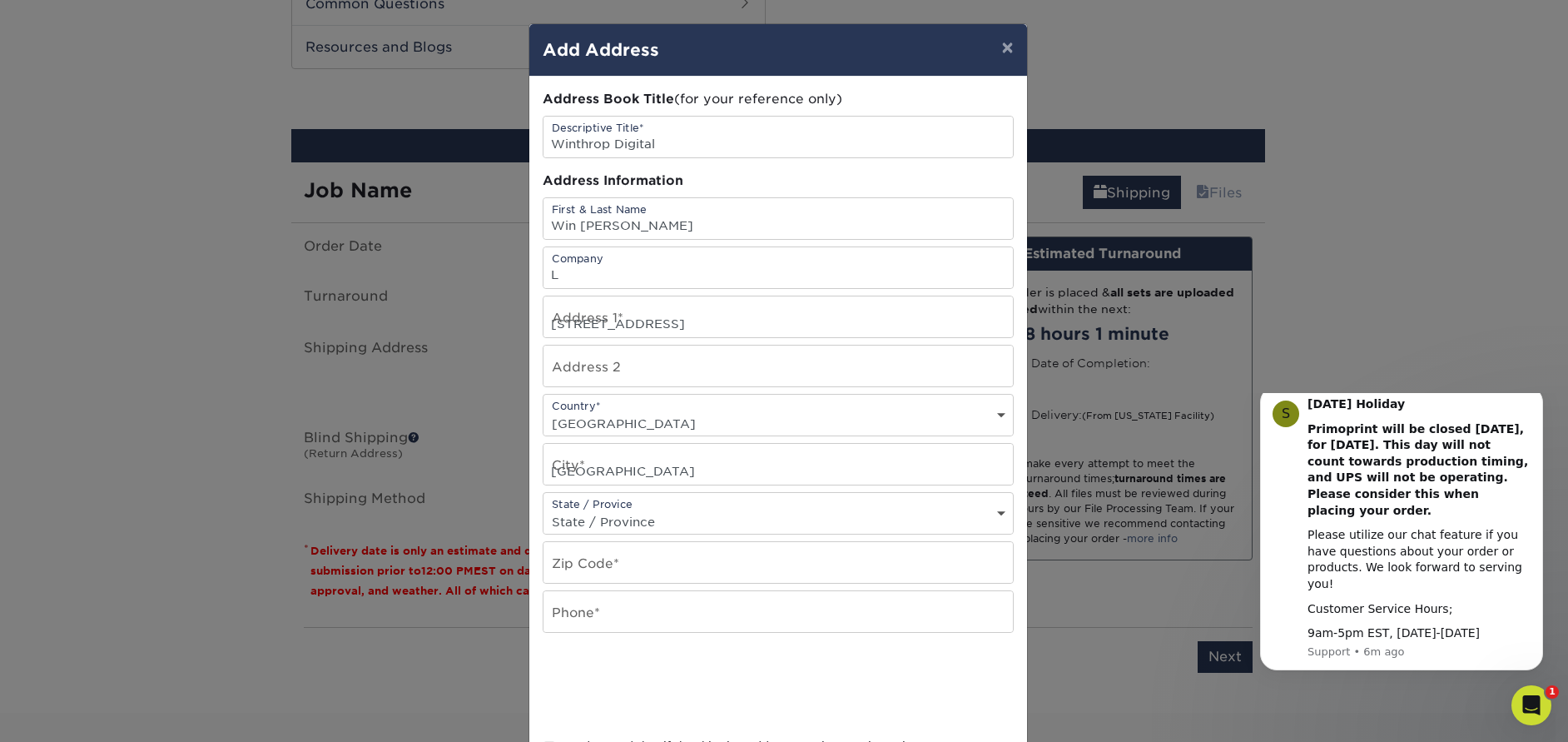
select select "FL"
type input "33071"
type input "7725597471"
click at [622, 278] on input "L" at bounding box center [777, 267] width 470 height 40
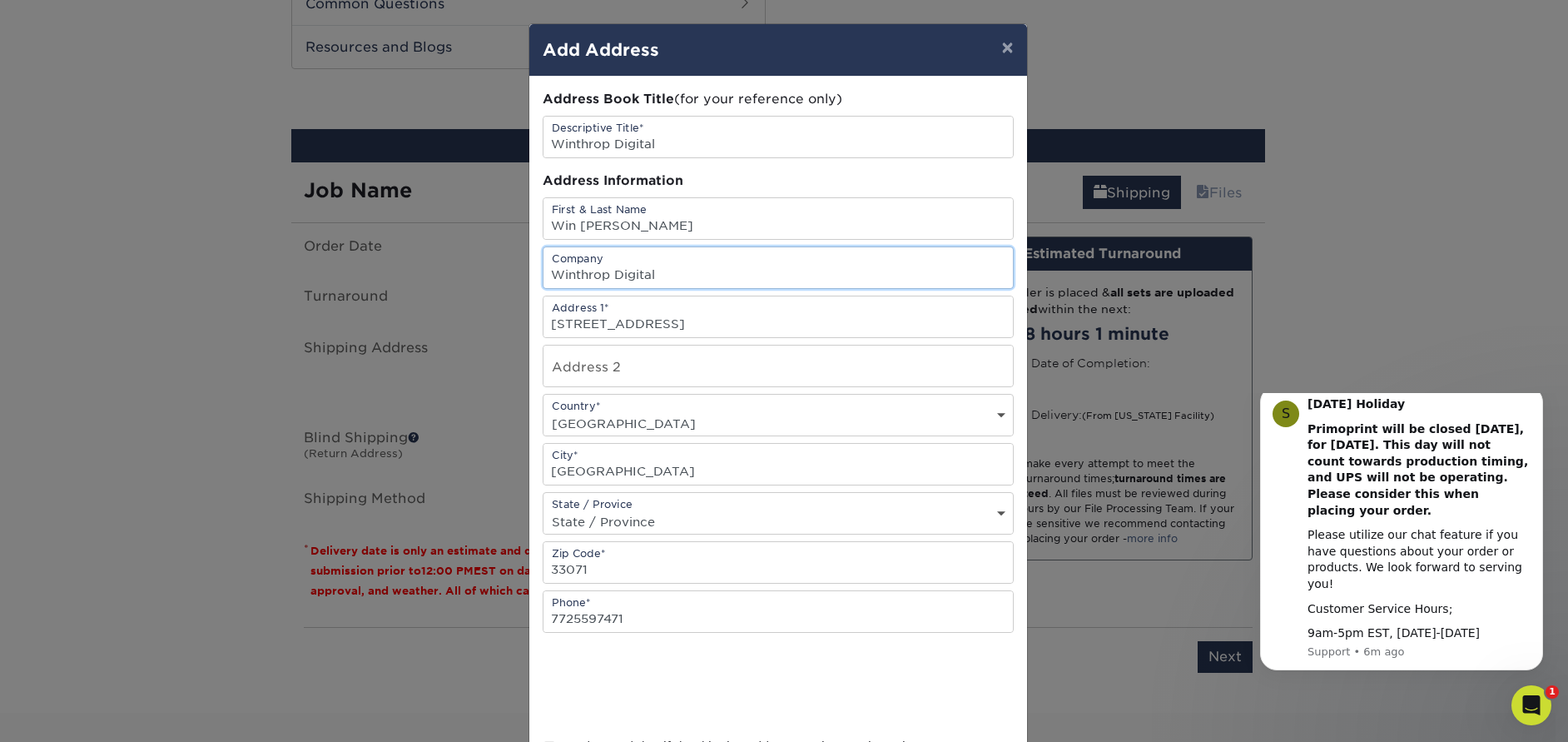
type input "Winthrop Digital"
click at [747, 174] on div "Address Information" at bounding box center [778, 181] width 472 height 19
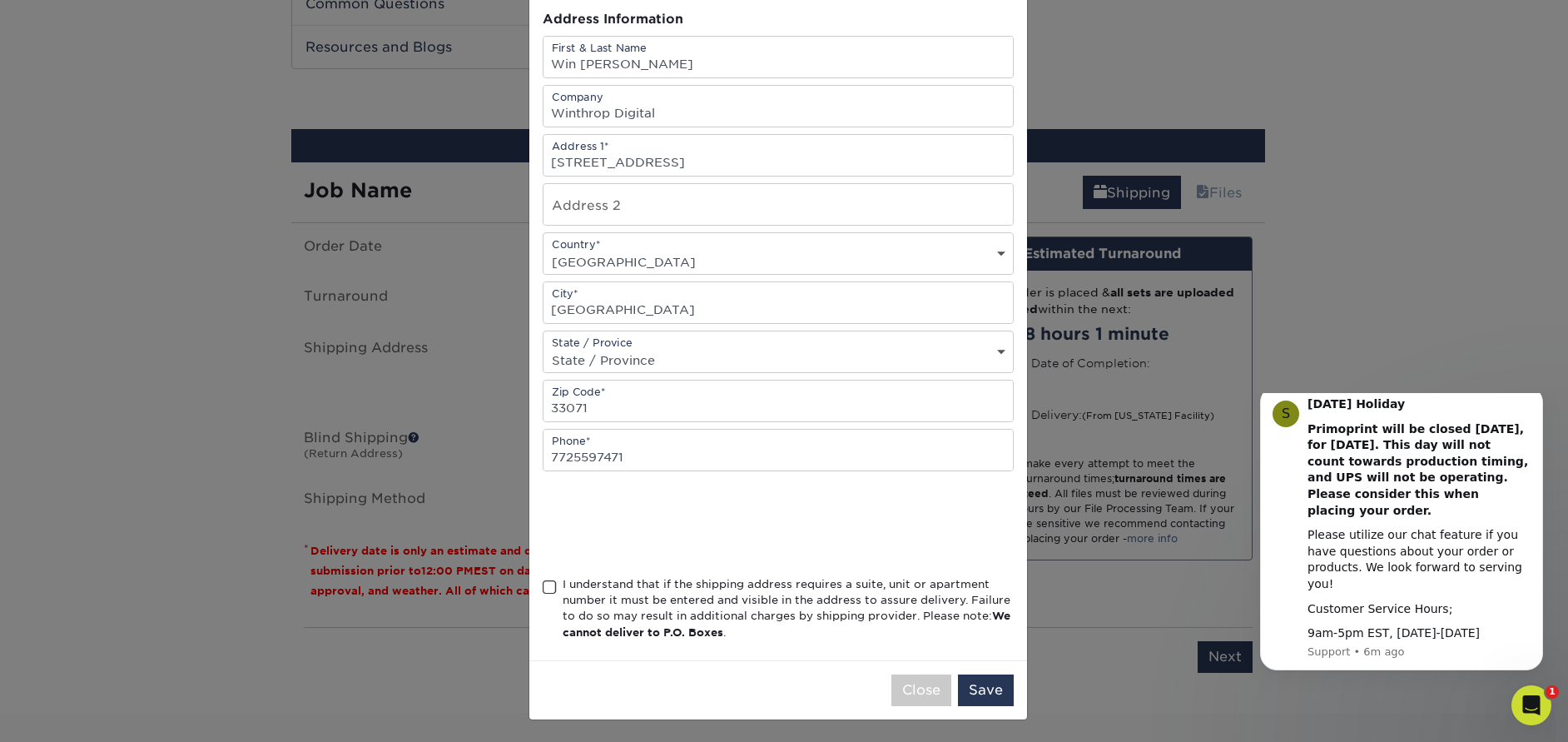
scroll to position [163, 0]
click at [563, 586] on div "I understand that if the shipping address requires a suite, unit or apartment n…" at bounding box center [788, 606] width 451 height 65
click at [0, 0] on input "I understand that if the shipping address requires a suite, unit or apartment n…" at bounding box center [0, 0] width 0 height 0
click at [981, 680] on button "Save" at bounding box center [985, 689] width 56 height 32
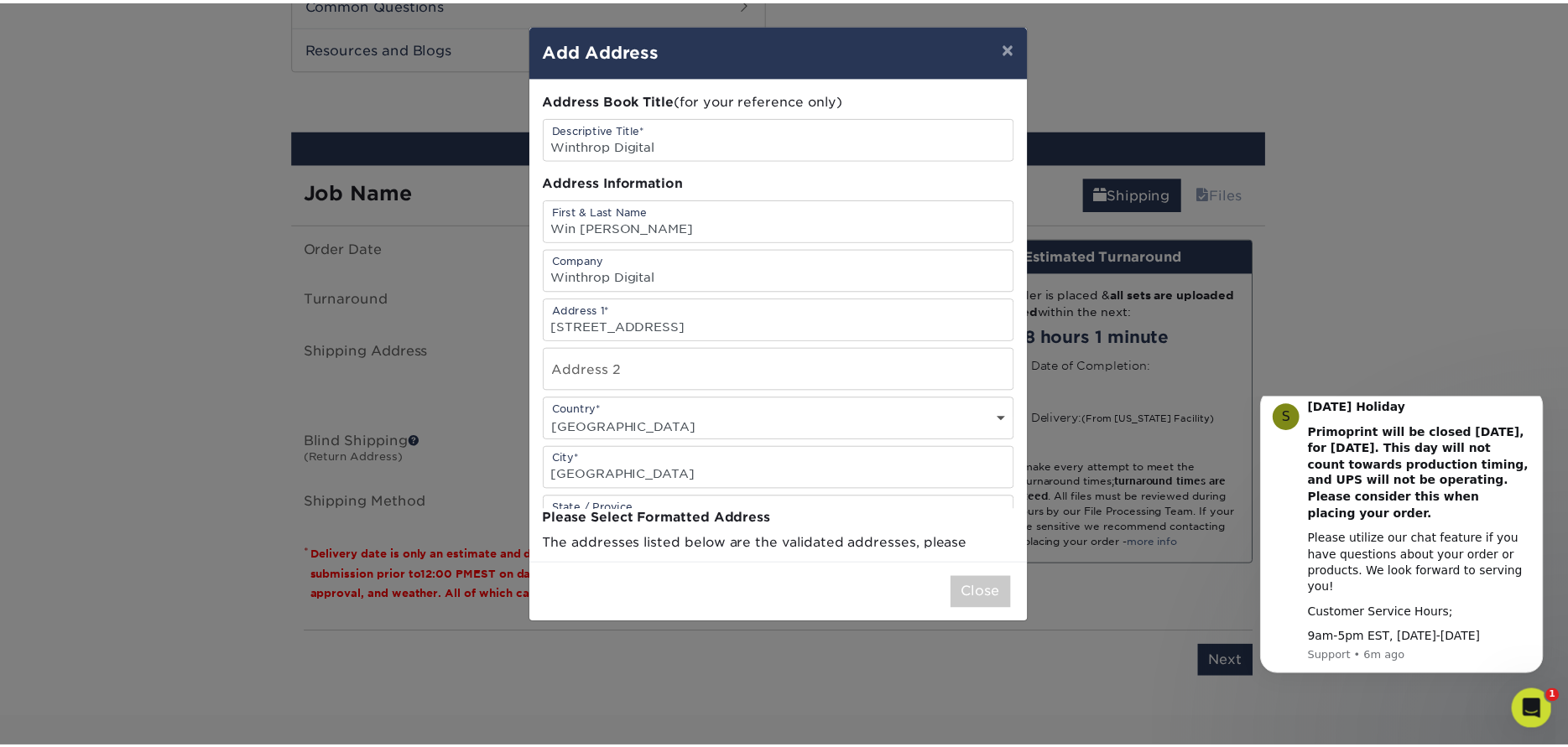
scroll to position [0, 0]
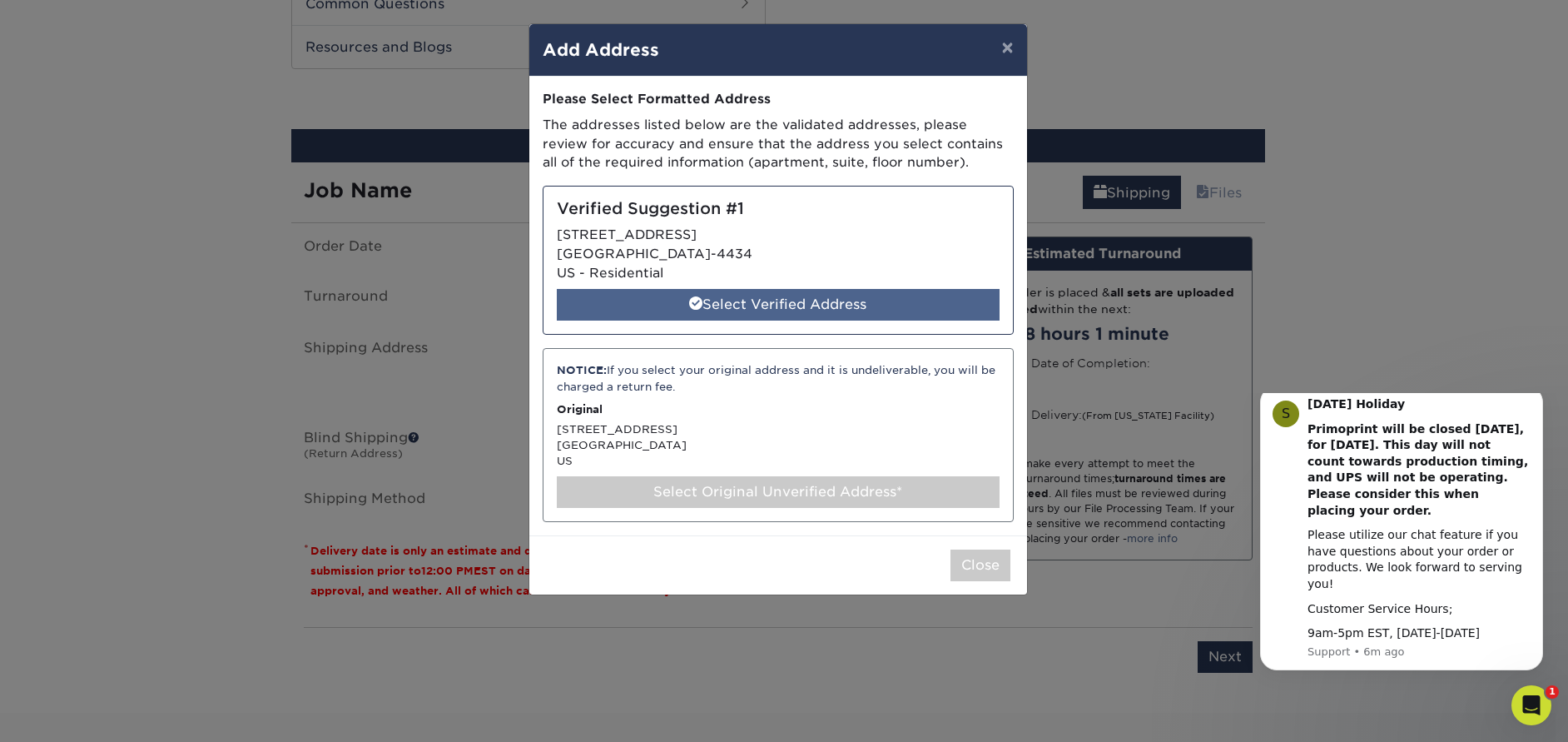
click at [716, 307] on div "Select Verified Address" at bounding box center [778, 305] width 442 height 32
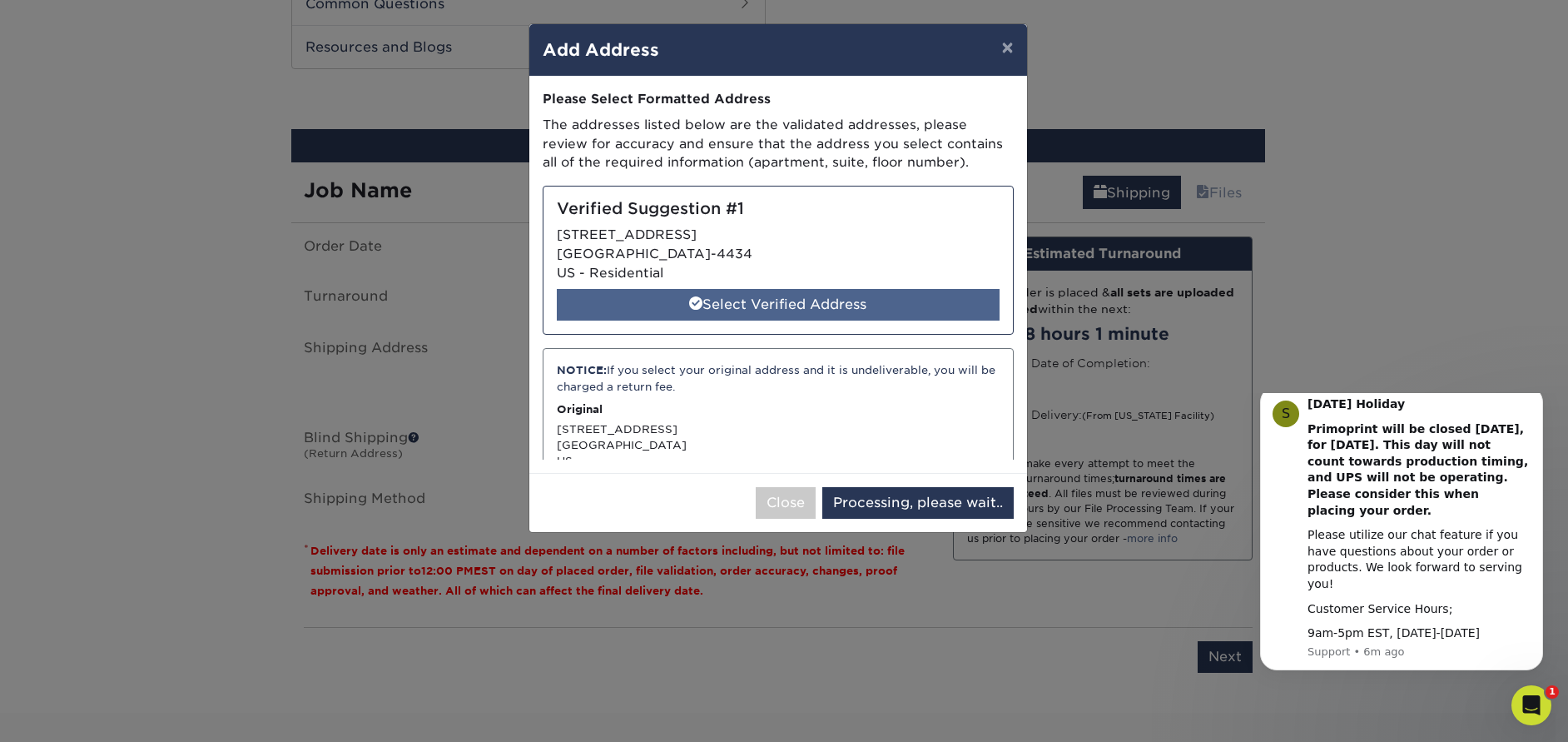
select select "285580"
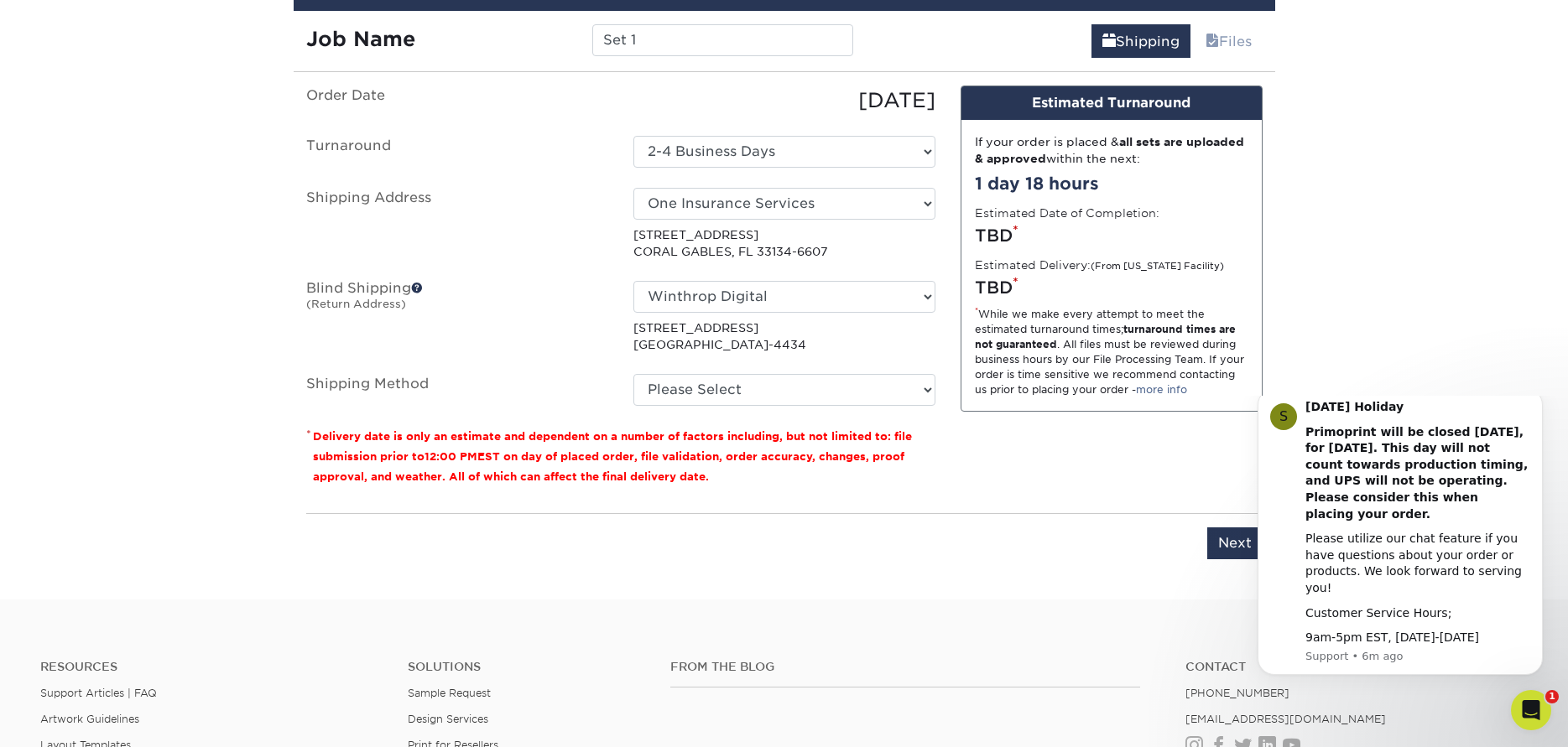
scroll to position [1033, 0]
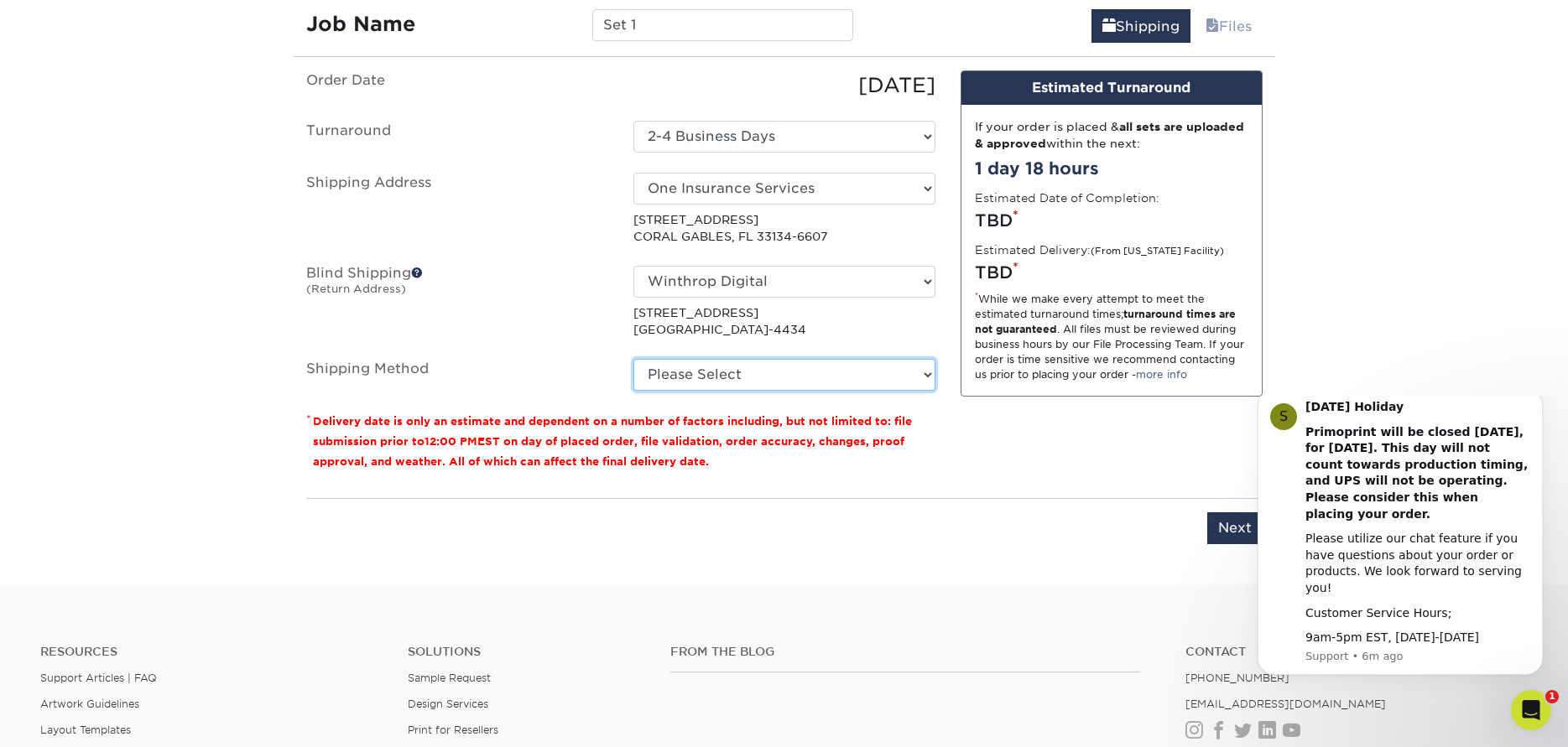
click at [699, 374] on select "Please Select Ground Shipping (+$7.84) 3 Day Shipping Service (+$15.34) 2 Day A…" at bounding box center [784, 374] width 302 height 32
select select "13"
click at [634, 358] on select "Please Select Ground Shipping (+$7.84) 3 Day Shipping Service (+$15.34) 2 Day A…" at bounding box center [784, 374] width 302 height 32
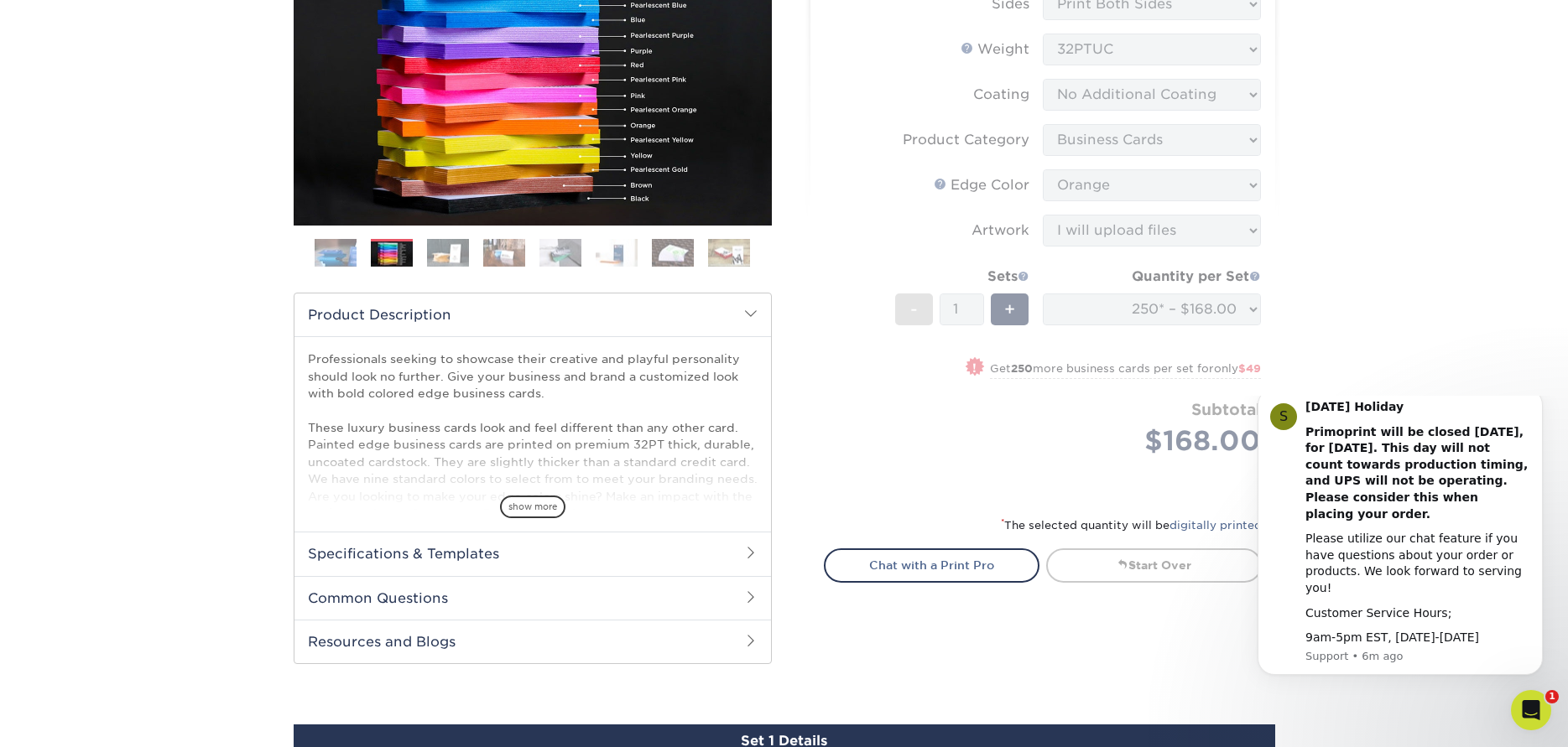
scroll to position [0, 0]
